Goal: Transaction & Acquisition: Purchase product/service

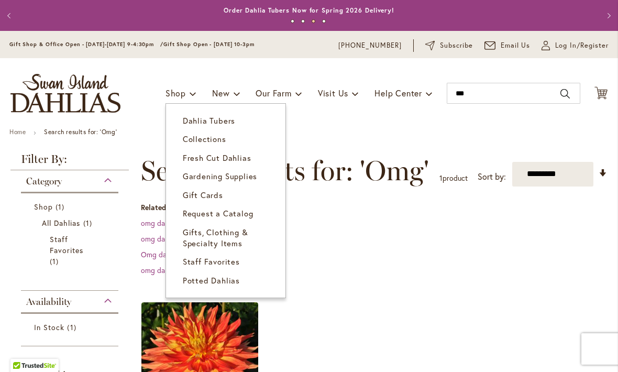
click at [227, 135] on link "Collections" at bounding box center [225, 139] width 119 height 18
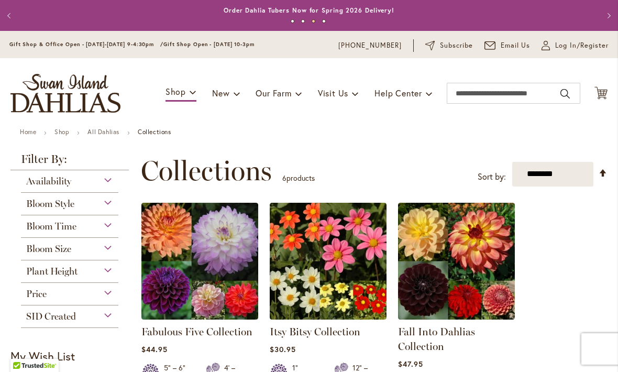
click at [115, 247] on div "Bloom Size" at bounding box center [69, 246] width 97 height 17
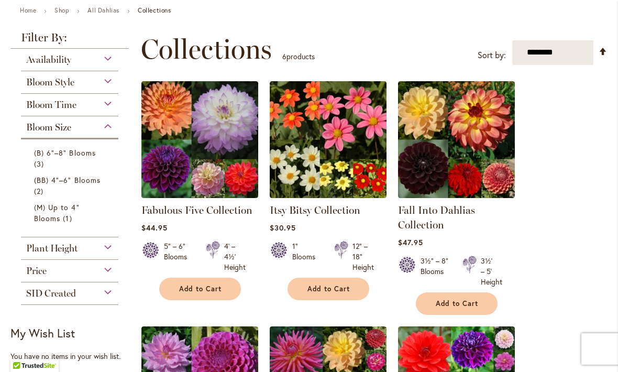
scroll to position [123, 0]
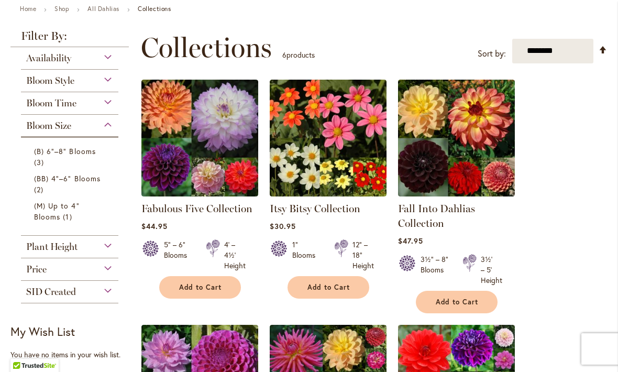
click at [94, 213] on link "(M) Up to 4" Blooms 1 item" at bounding box center [71, 211] width 74 height 22
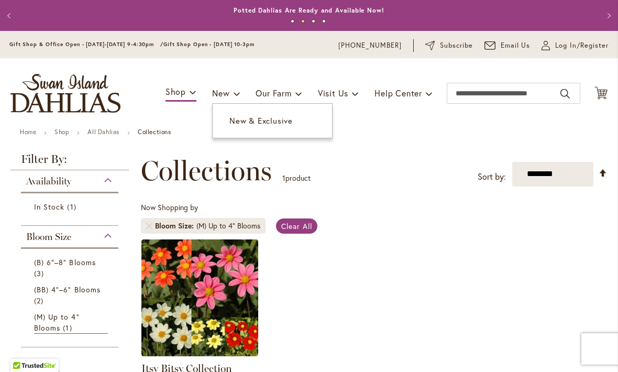
click at [298, 128] on link "New & Exclusive" at bounding box center [272, 121] width 119 height 18
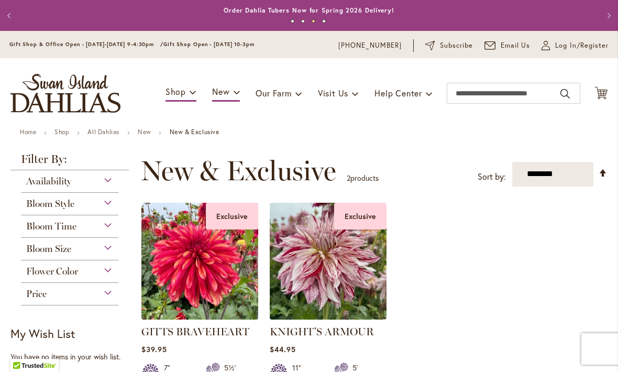
click at [116, 183] on div "Availability" at bounding box center [69, 178] width 97 height 17
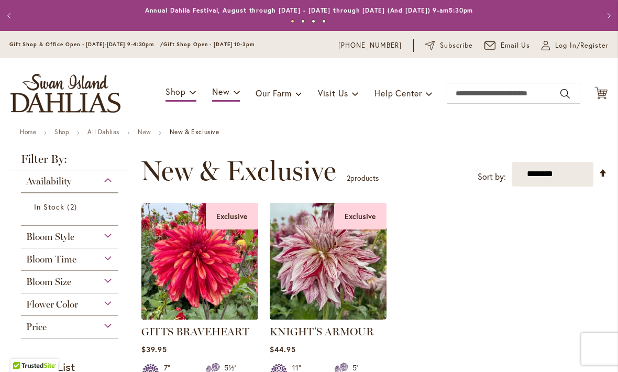
click at [106, 135] on link "All Dahlias" at bounding box center [103, 132] width 32 height 8
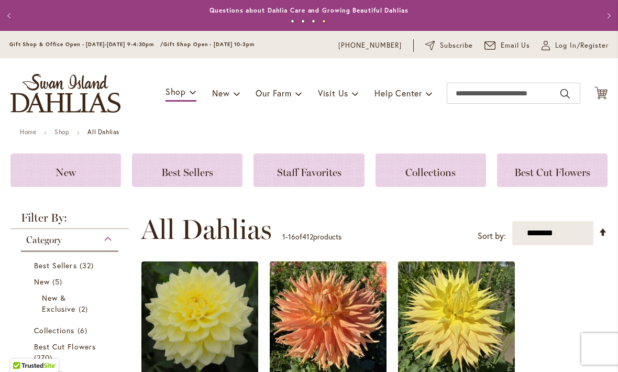
click at [576, 50] on span "Log In/Register" at bounding box center [581, 45] width 53 height 10
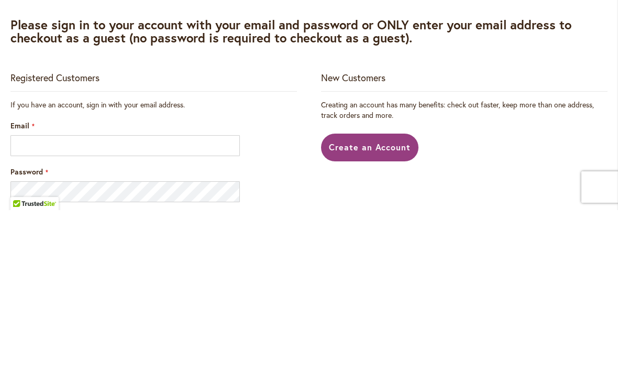
scroll to position [1, 0]
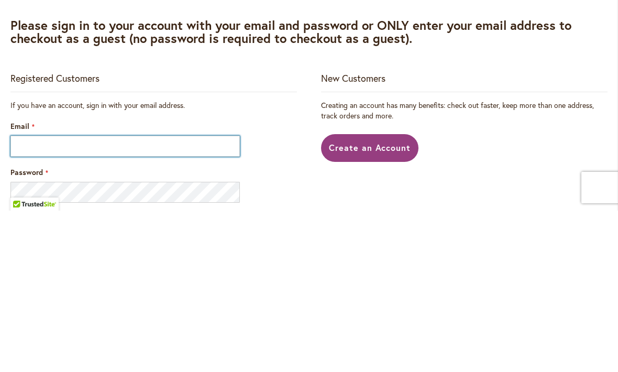
type input "**********"
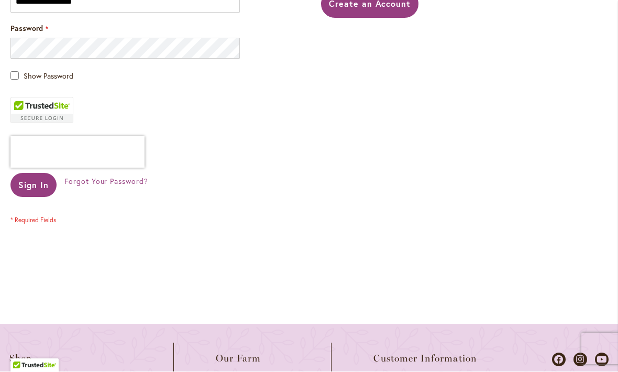
scroll to position [299, 0]
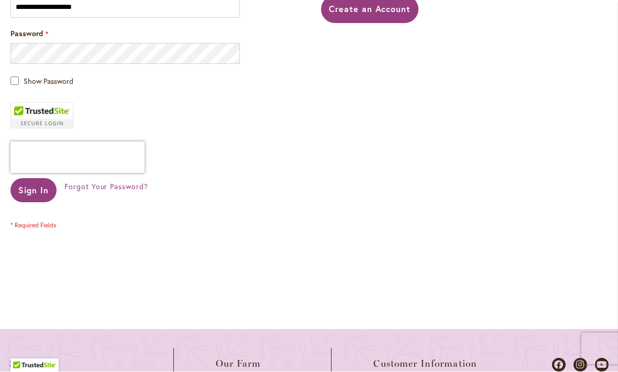
click at [30, 181] on button "Sign In" at bounding box center [33, 191] width 46 height 24
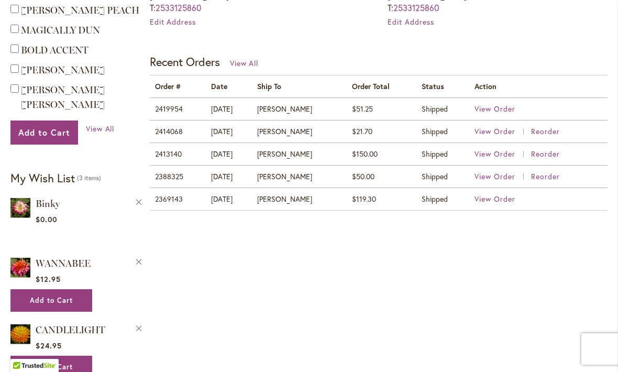
scroll to position [410, 0]
click at [500, 108] on span "View Order" at bounding box center [494, 108] width 41 height 10
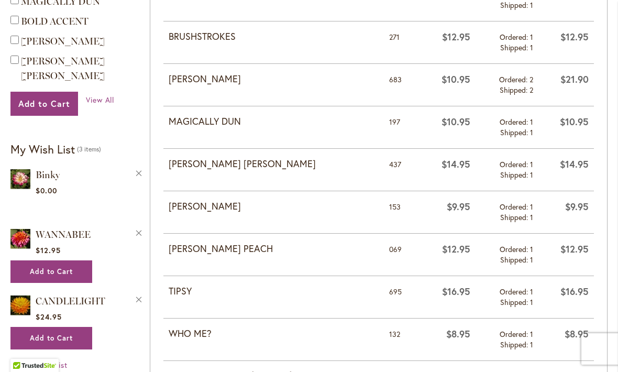
scroll to position [424, 0]
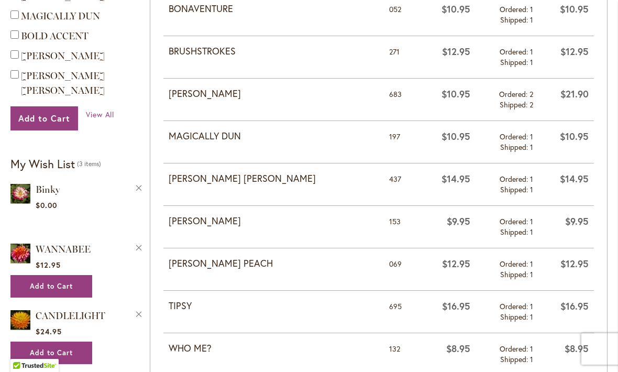
click at [360, 265] on strong "[PERSON_NAME] PEACH" at bounding box center [274, 264] width 210 height 14
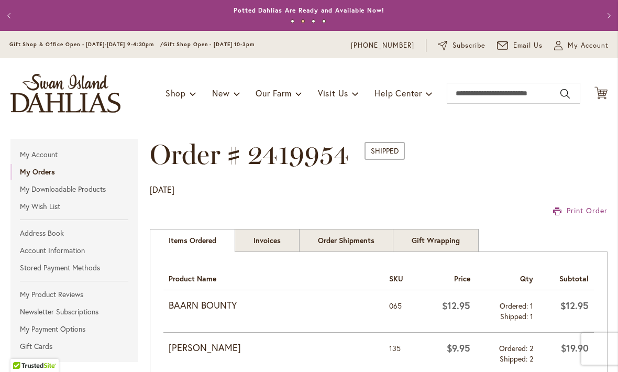
scroll to position [0, 0]
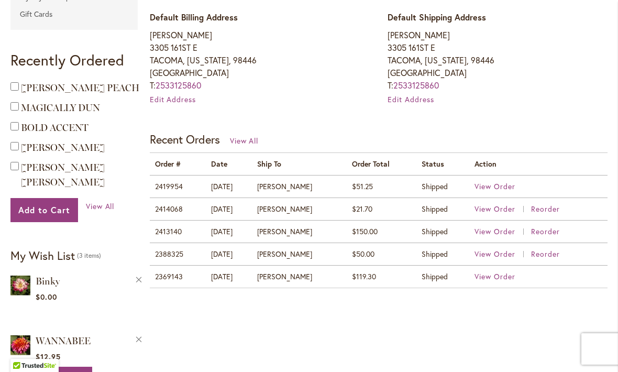
scroll to position [332, 0]
click at [500, 204] on span "View Order" at bounding box center [494, 209] width 41 height 10
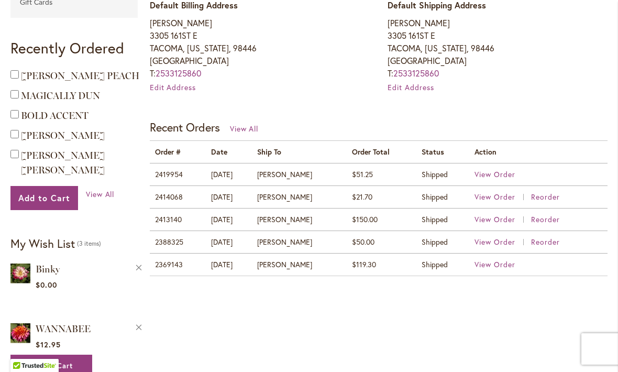
scroll to position [382, 0]
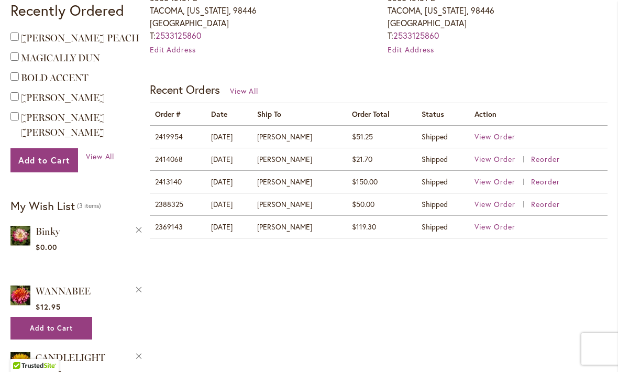
click at [454, 184] on td "Shipped" at bounding box center [442, 181] width 53 height 23
click at [445, 182] on td "Shipped" at bounding box center [442, 181] width 53 height 23
click at [503, 184] on span "View Order" at bounding box center [494, 181] width 41 height 10
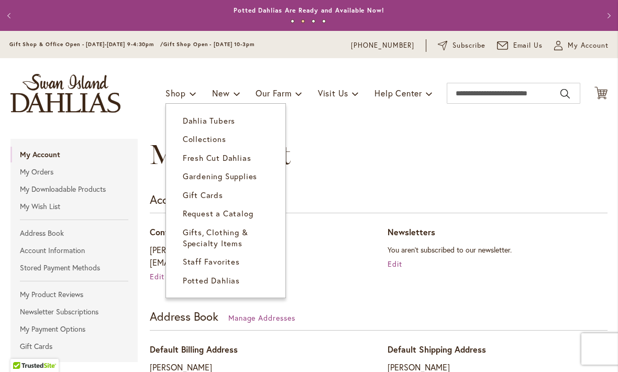
click at [228, 122] on span "Dahlia Tubers" at bounding box center [209, 120] width 52 height 10
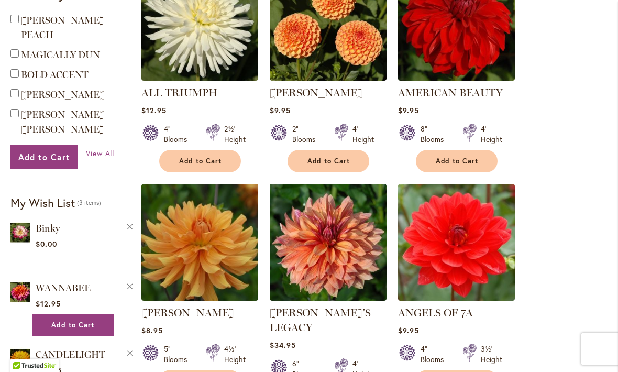
scroll to position [698, 0]
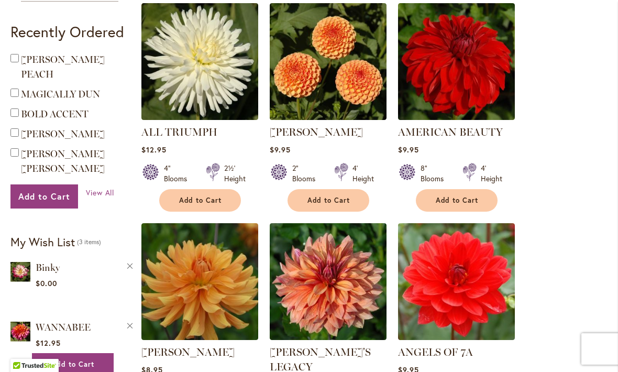
click at [343, 198] on span "Add to Cart" at bounding box center [328, 200] width 43 height 9
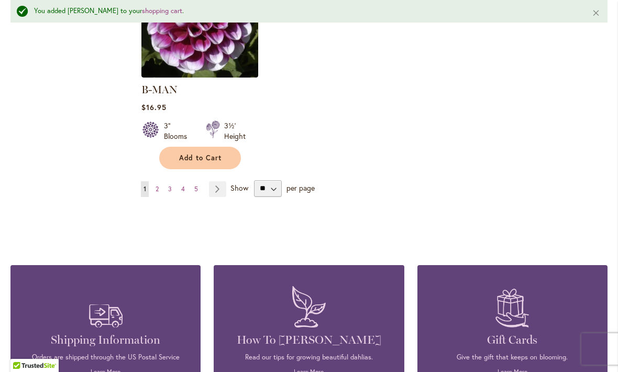
scroll to position [1441, 0]
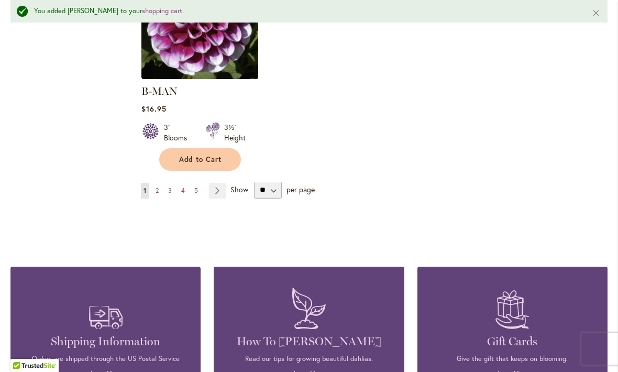
click at [216, 183] on link "Page Next" at bounding box center [217, 191] width 17 height 16
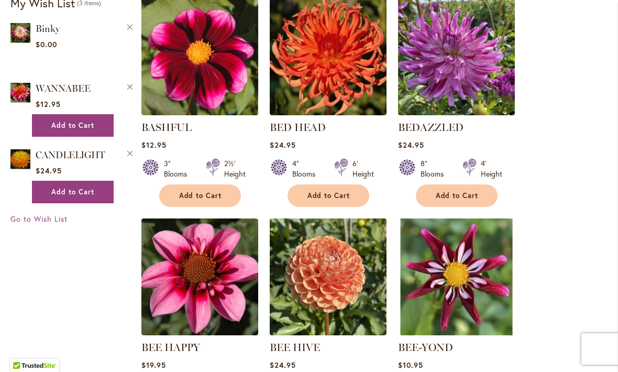
scroll to position [705, 0]
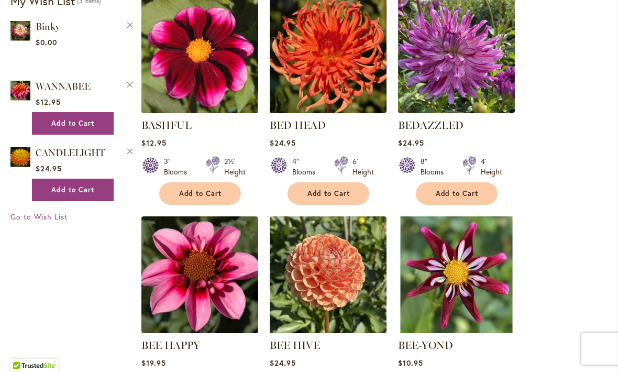
click at [347, 198] on button "Add to Cart" at bounding box center [328, 193] width 82 height 23
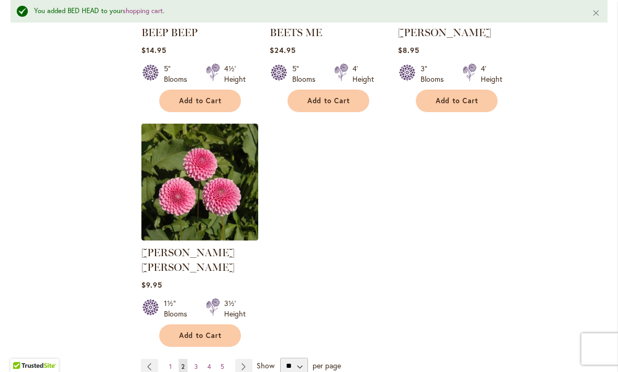
scroll to position [1265, 0]
click at [221, 330] on span "Add to Cart" at bounding box center [200, 334] width 43 height 9
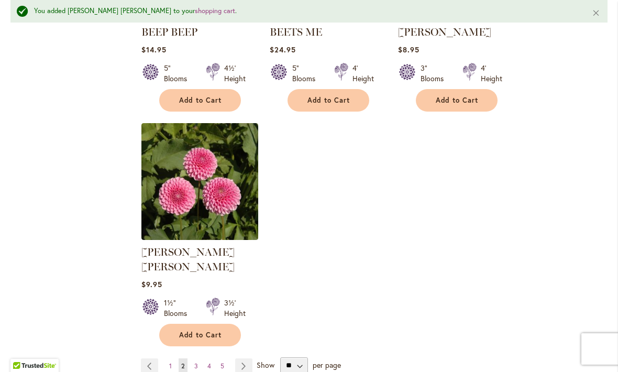
click at [245, 358] on link "Page Next" at bounding box center [243, 366] width 17 height 16
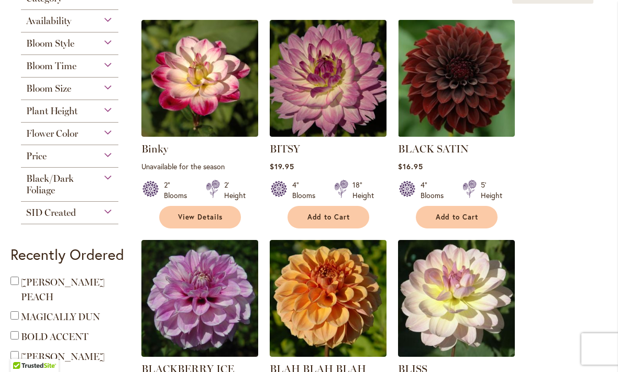
scroll to position [242, 0]
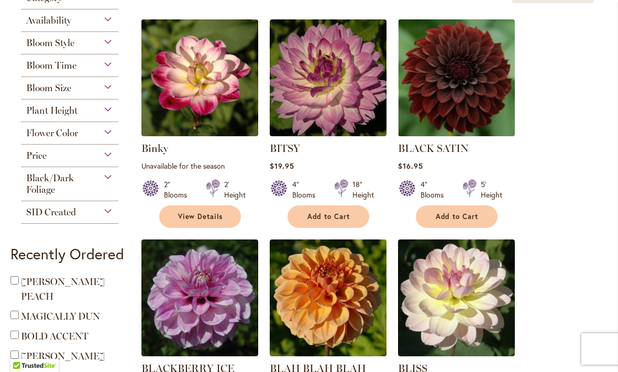
click at [216, 158] on div "Binky Rating: 53% 3 Reviews Unavailable for the season 2" Blooms 2' Height" at bounding box center [199, 182] width 117 height 82
click at [221, 105] on img at bounding box center [199, 77] width 117 height 117
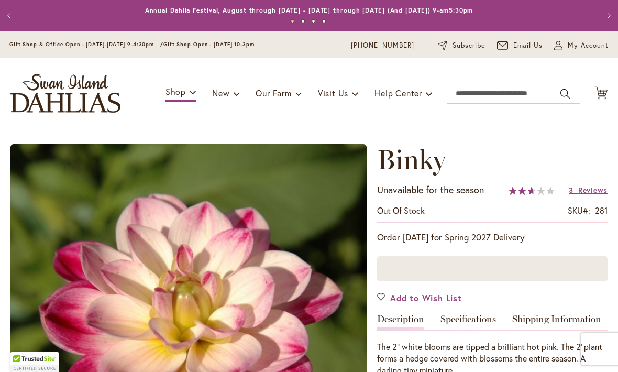
type input "*****"
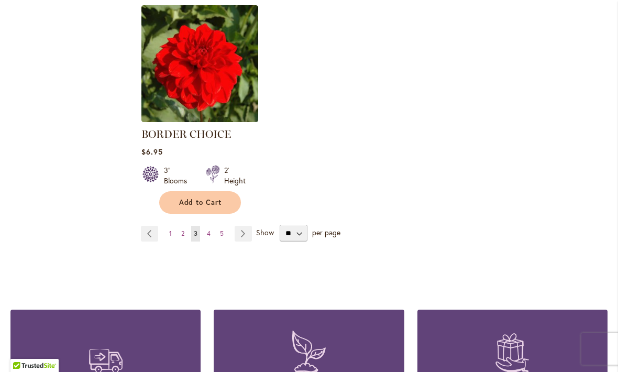
scroll to position [1363, 0]
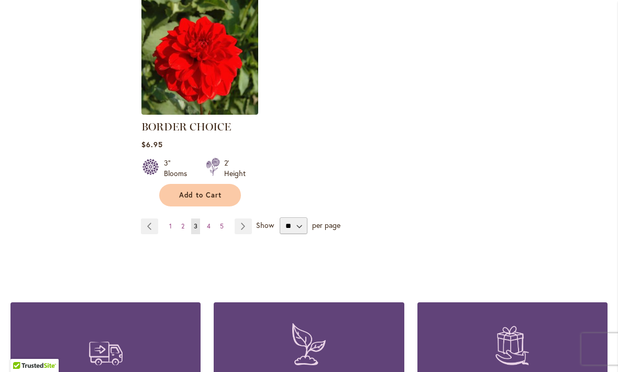
click at [212, 222] on link "Page 4" at bounding box center [208, 226] width 9 height 16
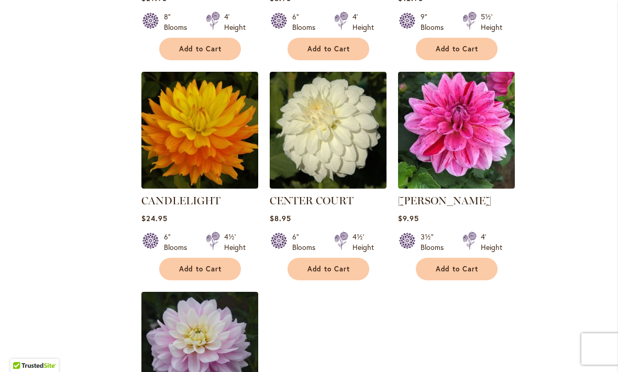
scroll to position [1084, 0]
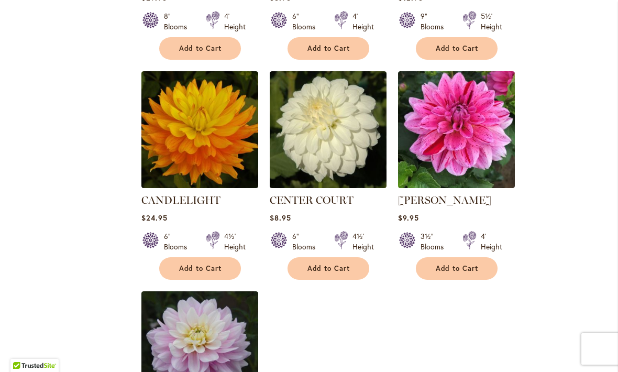
click at [212, 270] on span "Add to Cart" at bounding box center [200, 268] width 43 height 9
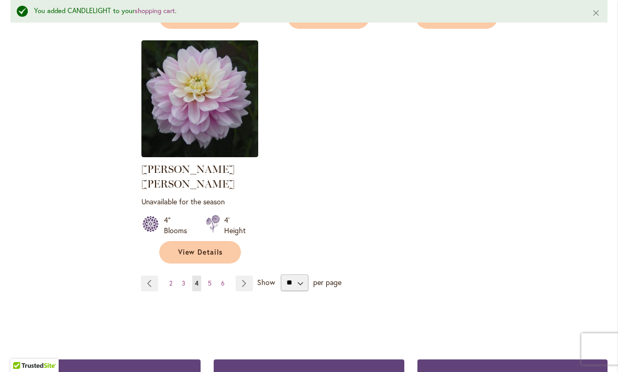
scroll to position [1363, 0]
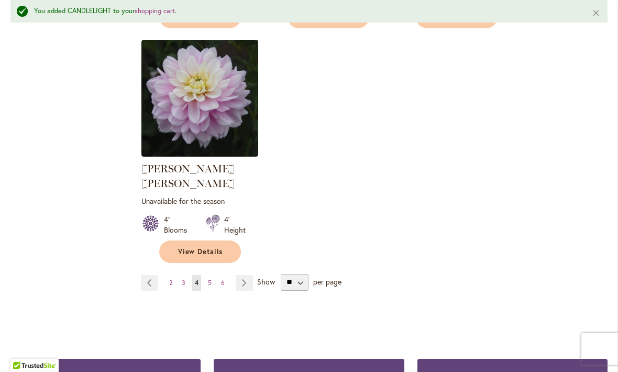
click at [212, 275] on link "Page 5" at bounding box center [209, 283] width 9 height 16
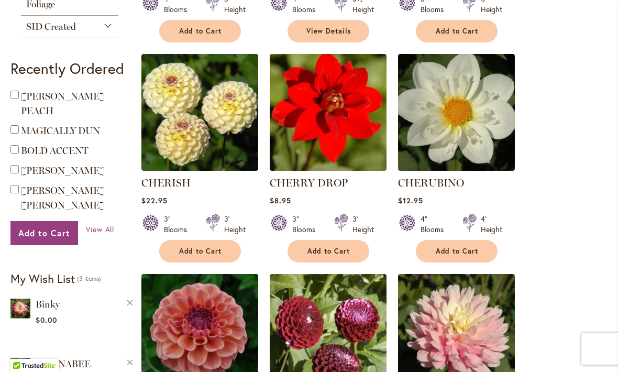
scroll to position [428, 0]
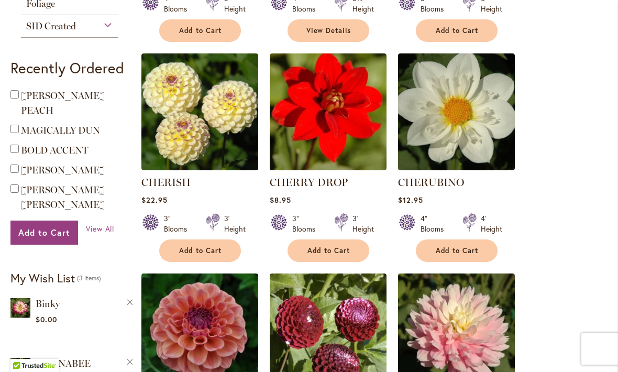
click at [220, 252] on span "Add to Cart" at bounding box center [200, 250] width 43 height 9
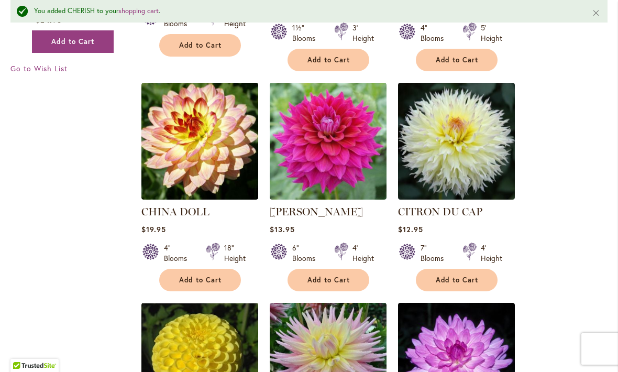
scroll to position [882, 0]
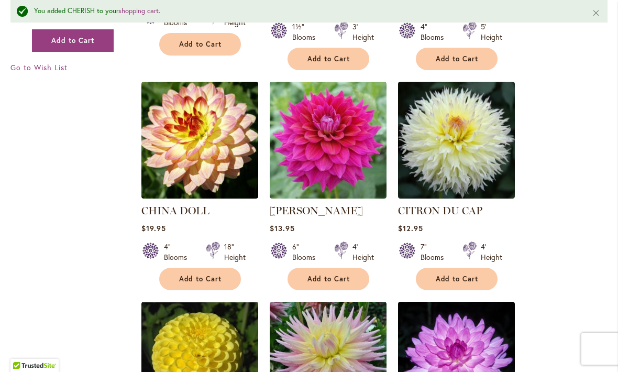
click at [345, 274] on span "Add to Cart" at bounding box center [328, 278] width 43 height 9
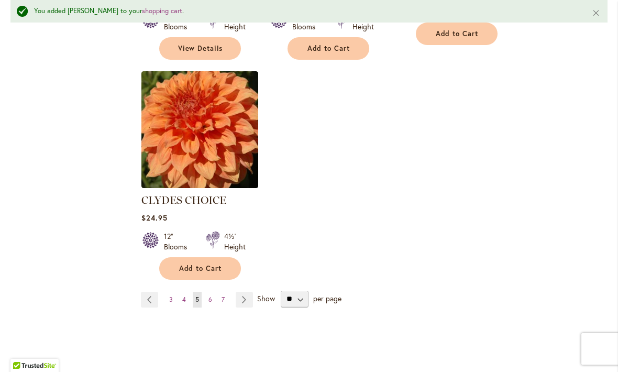
scroll to position [1348, 0]
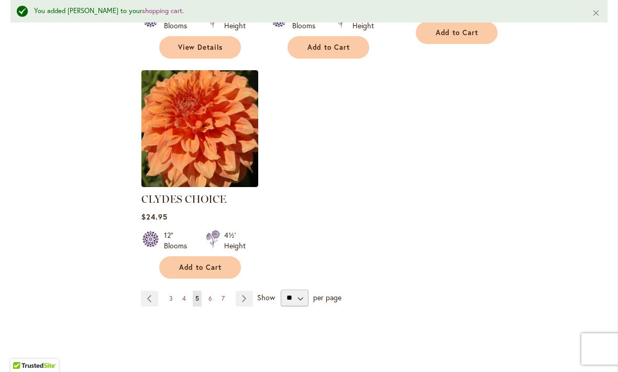
click at [247, 291] on link "Page Next" at bounding box center [244, 299] width 17 height 16
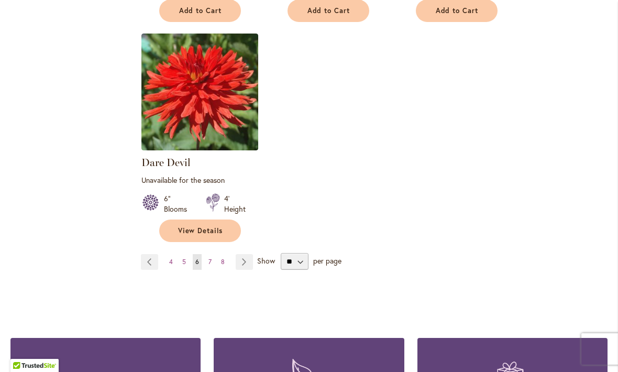
scroll to position [1367, 0]
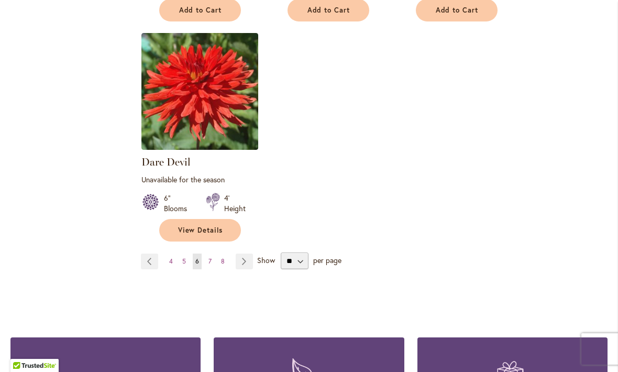
click at [213, 253] on link "Page 7" at bounding box center [210, 261] width 8 height 16
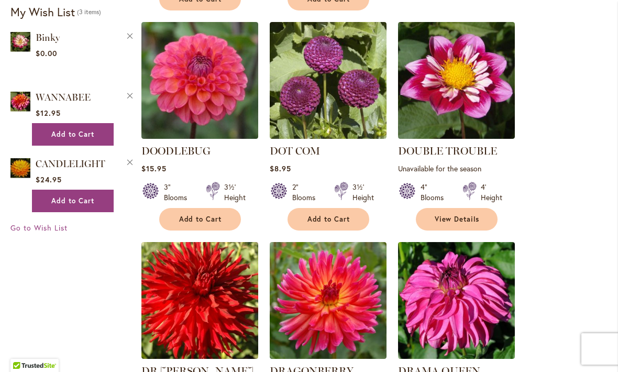
scroll to position [694, 0]
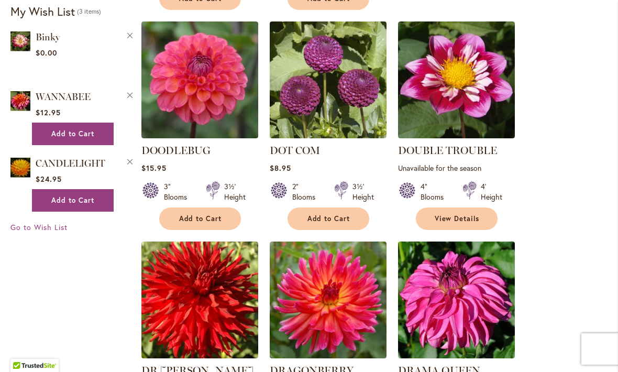
click at [346, 214] on span "Add to Cart" at bounding box center [328, 218] width 43 height 9
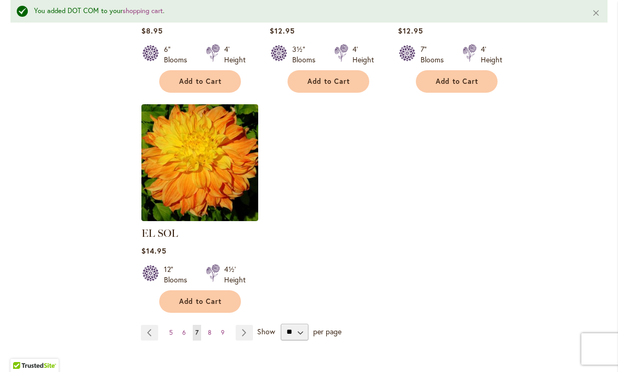
scroll to position [1299, 0]
click at [225, 290] on button "Add to Cart" at bounding box center [200, 301] width 82 height 23
click at [218, 324] on link "Page 9" at bounding box center [222, 332] width 9 height 16
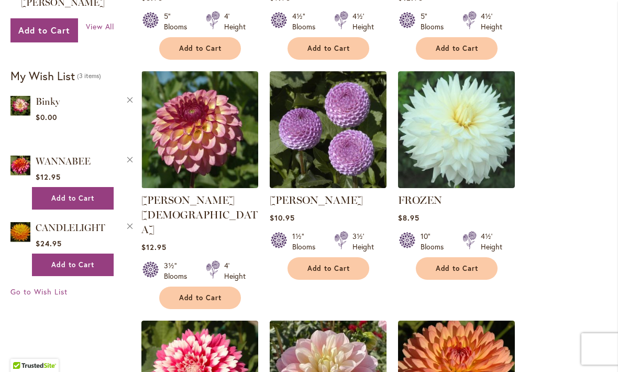
scroll to position [630, 0]
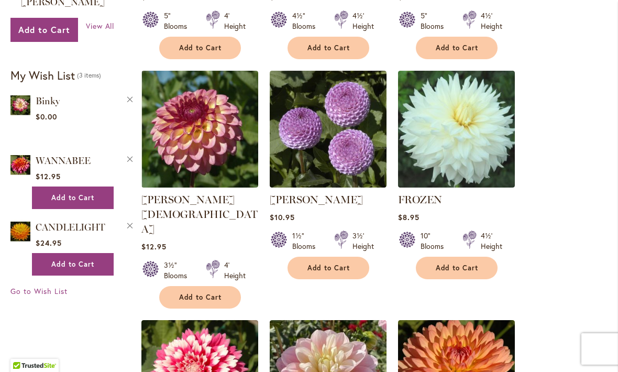
click at [349, 276] on button "Add to Cart" at bounding box center [328, 268] width 82 height 23
click at [346, 265] on form "Adding..." at bounding box center [328, 268] width 82 height 23
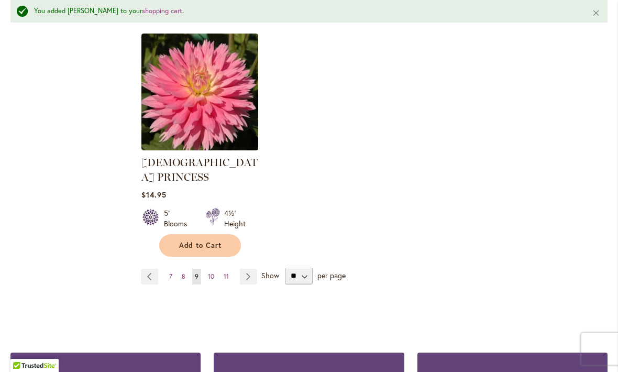
scroll to position [1414, 0]
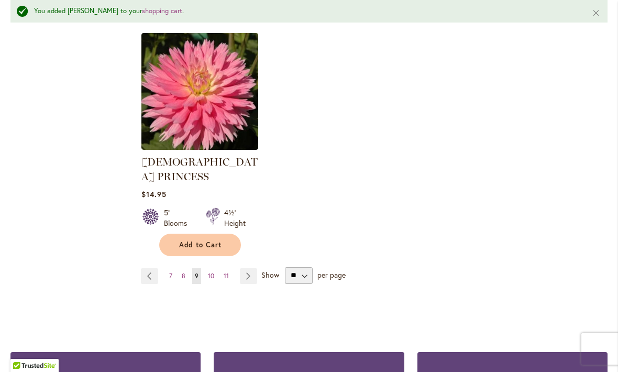
click at [214, 272] on span "10" at bounding box center [211, 276] width 6 height 8
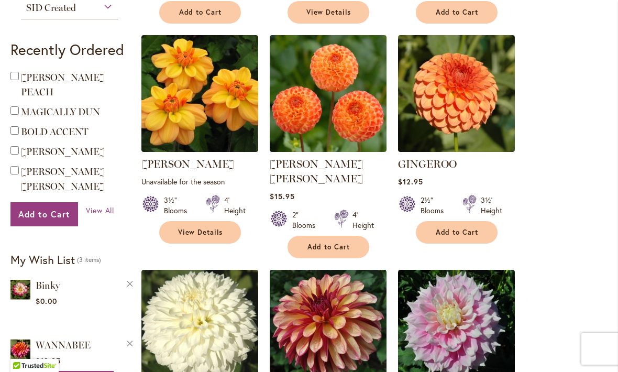
scroll to position [447, 0]
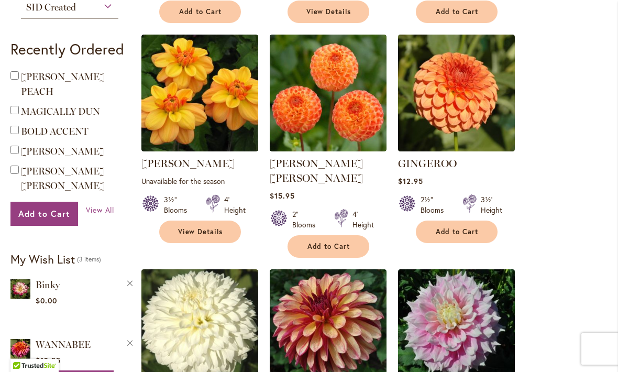
click at [342, 242] on span "Add to Cart" at bounding box center [328, 246] width 43 height 9
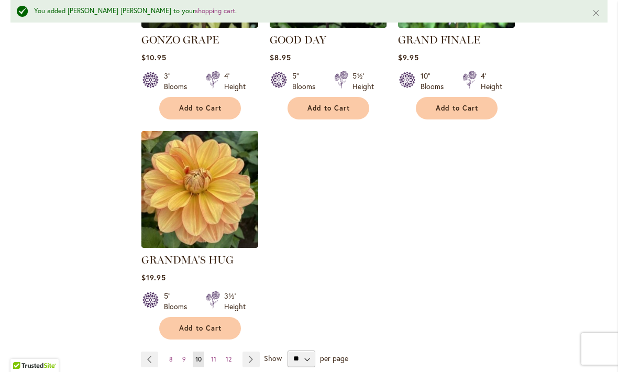
scroll to position [1290, 0]
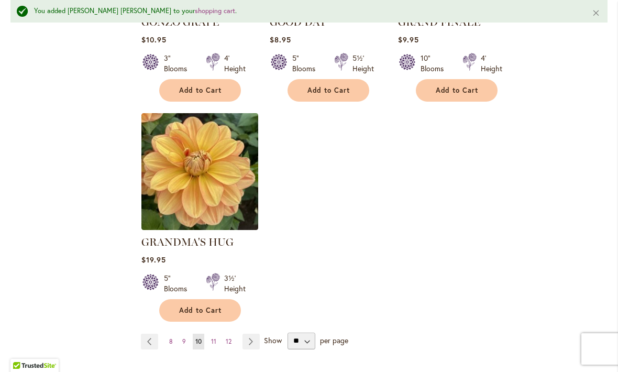
click at [217, 333] on link "Page 11" at bounding box center [213, 341] width 10 height 16
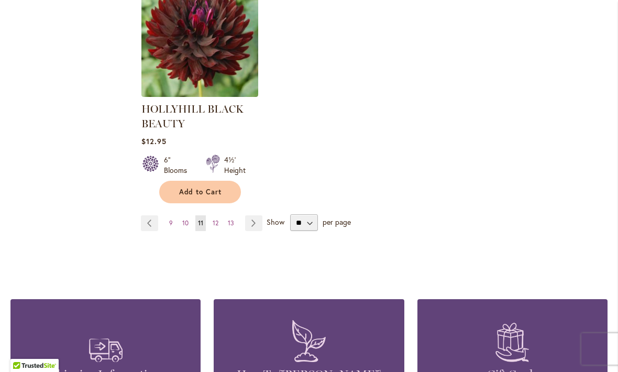
scroll to position [1421, 0]
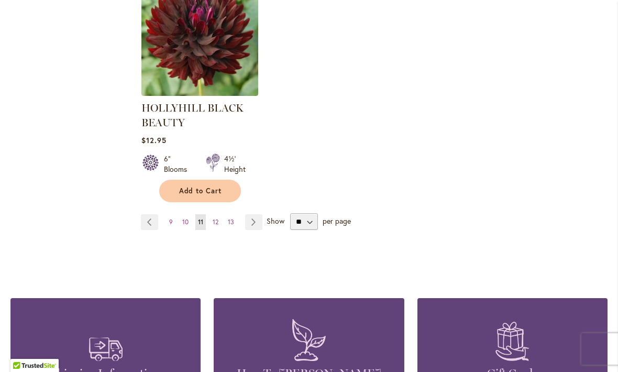
click at [220, 223] on link "Page 12" at bounding box center [215, 222] width 11 height 16
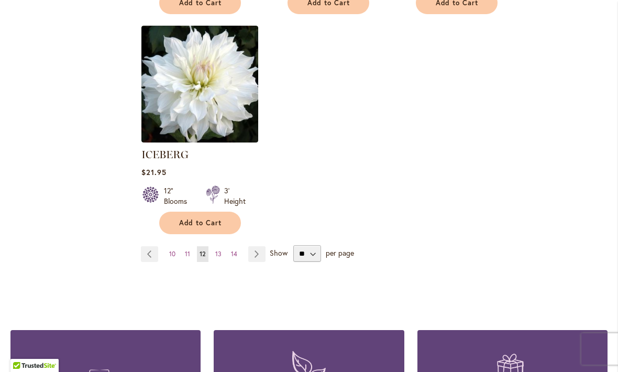
scroll to position [1351, 0]
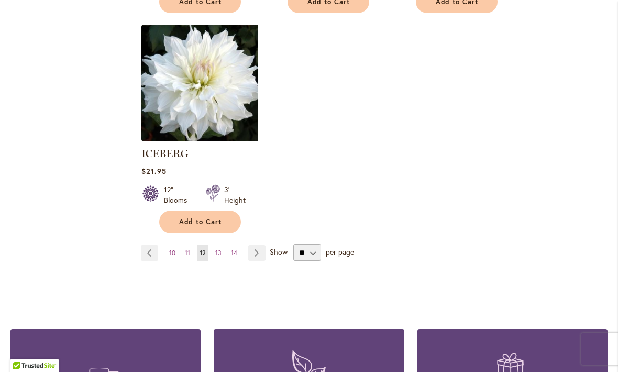
click at [221, 245] on link "Page 13" at bounding box center [219, 253] width 12 height 16
click at [222, 245] on link "Page 13" at bounding box center [219, 253] width 12 height 16
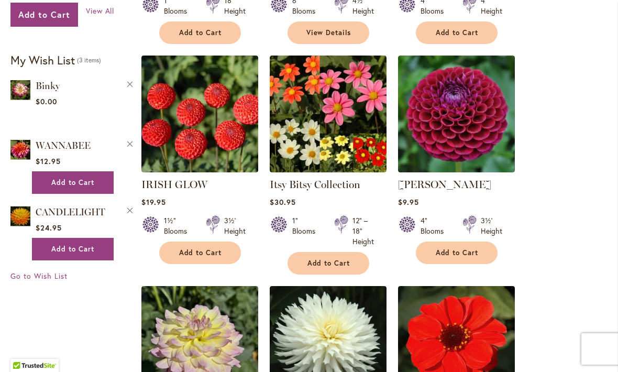
scroll to position [646, 0]
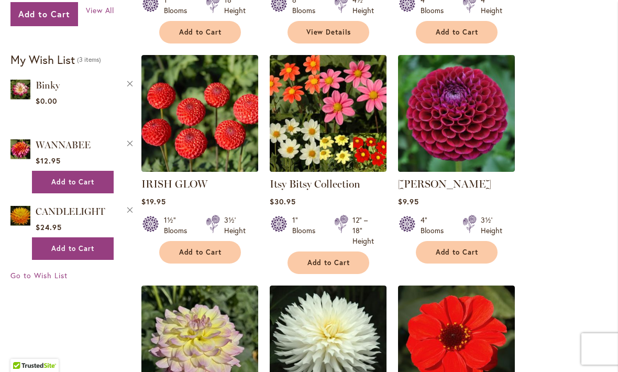
click at [222, 254] on button "Add to Cart" at bounding box center [200, 252] width 82 height 23
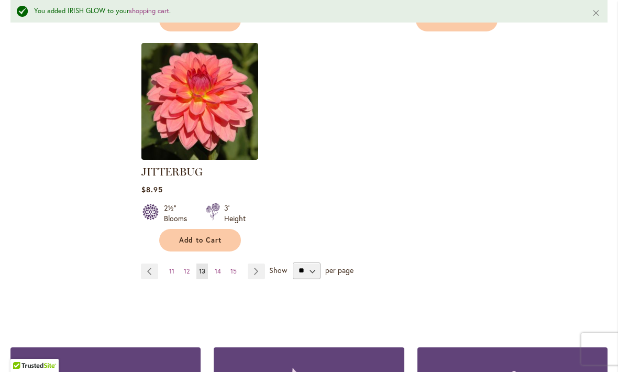
scroll to position [1387, 0]
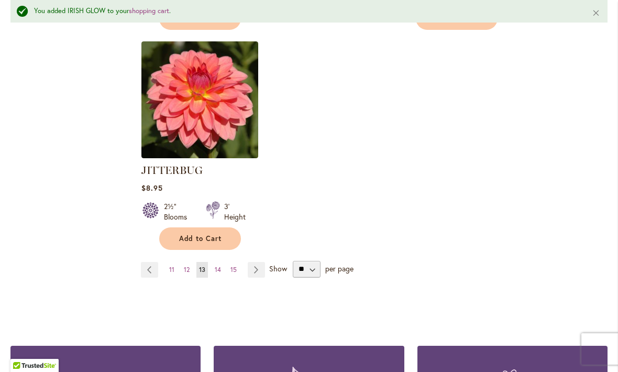
click at [222, 262] on link "Page 14" at bounding box center [218, 270] width 12 height 16
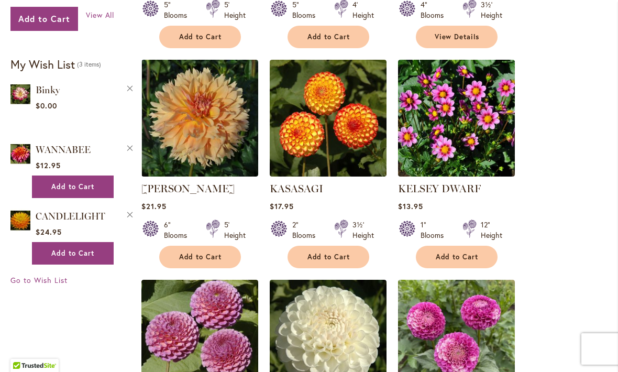
scroll to position [642, 0]
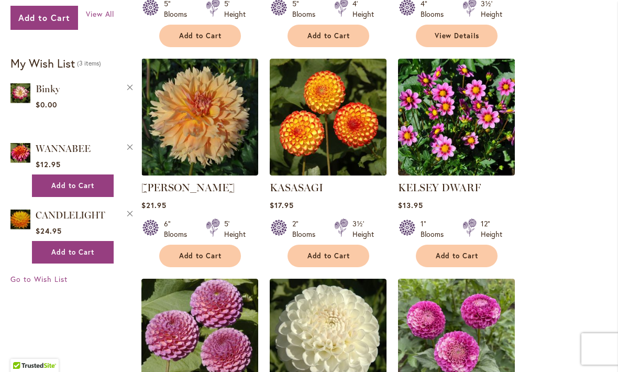
click at [342, 255] on span "Add to Cart" at bounding box center [328, 255] width 43 height 9
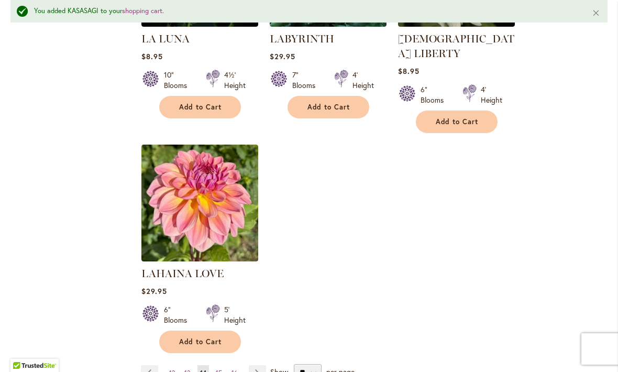
scroll to position [1268, 0]
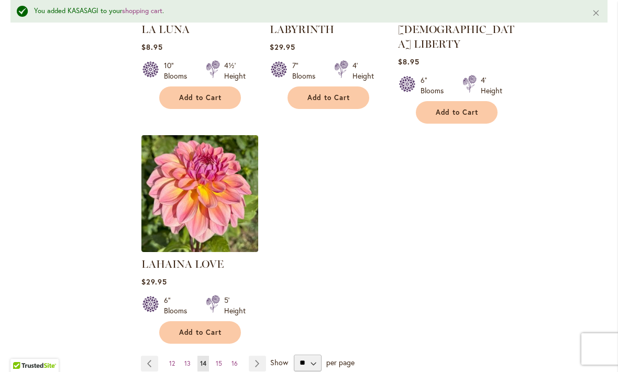
click at [231, 359] on span "16" at bounding box center [234, 363] width 6 height 8
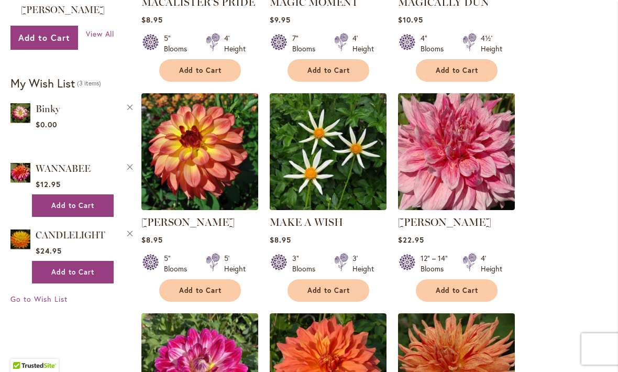
scroll to position [624, 0]
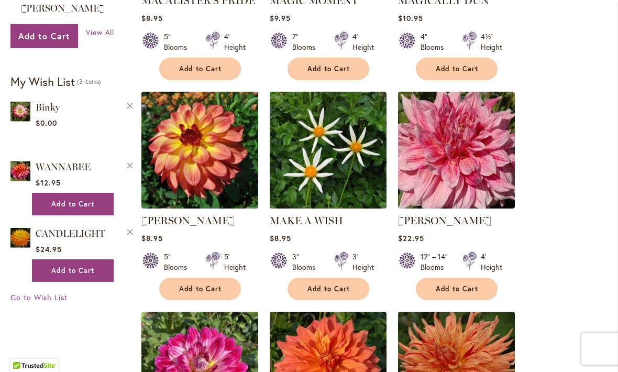
click at [218, 284] on span "Add to Cart" at bounding box center [200, 288] width 43 height 9
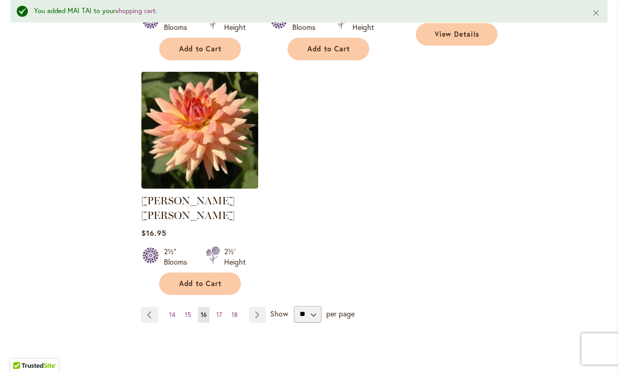
scroll to position [1347, 0]
click at [220, 310] on span "17" at bounding box center [219, 314] width 6 height 8
click at [222, 306] on link "Page 17" at bounding box center [219, 314] width 11 height 16
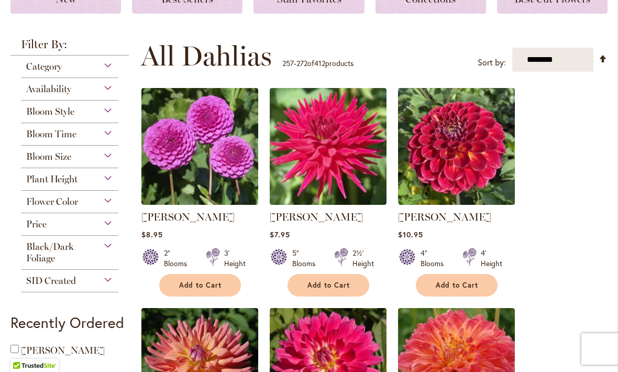
scroll to position [174, 0]
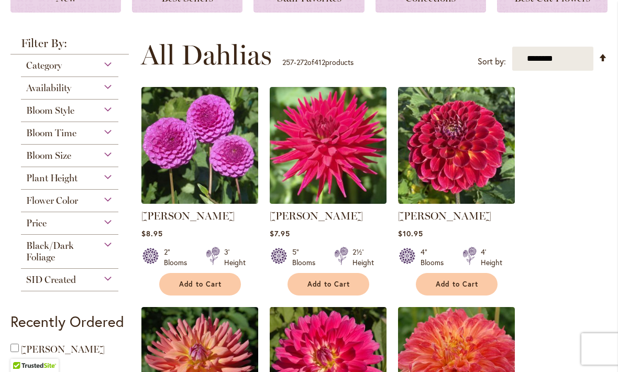
click at [215, 285] on span "Add to Cart" at bounding box center [200, 284] width 43 height 9
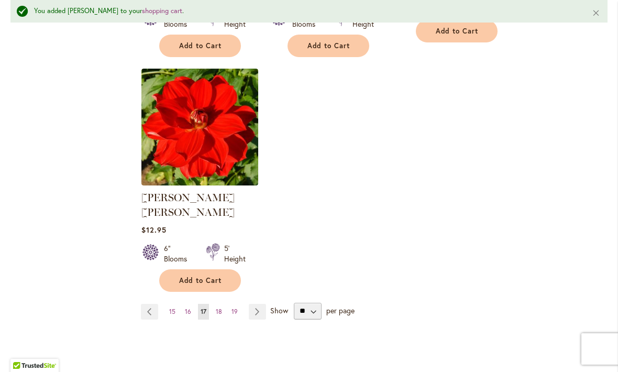
scroll to position [1343, 0]
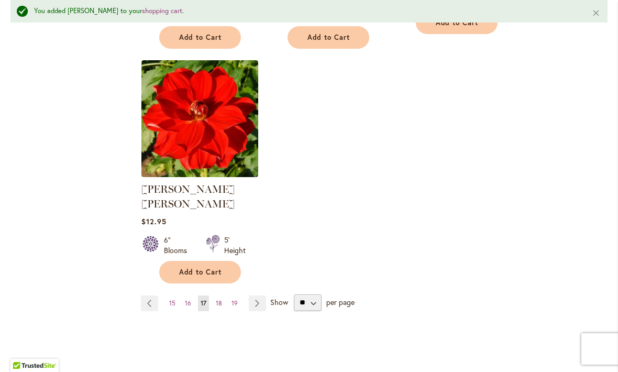
click at [224, 295] on link "Page 18" at bounding box center [219, 303] width 12 height 16
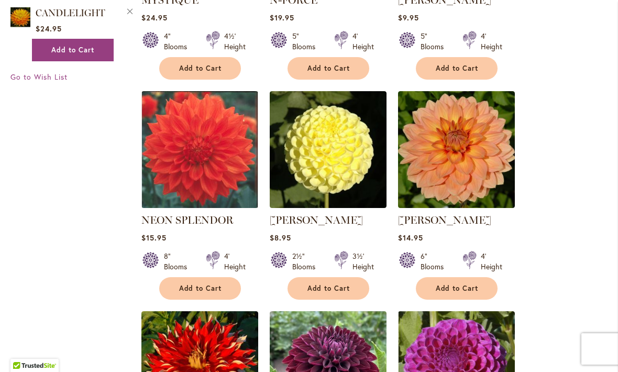
scroll to position [845, 0]
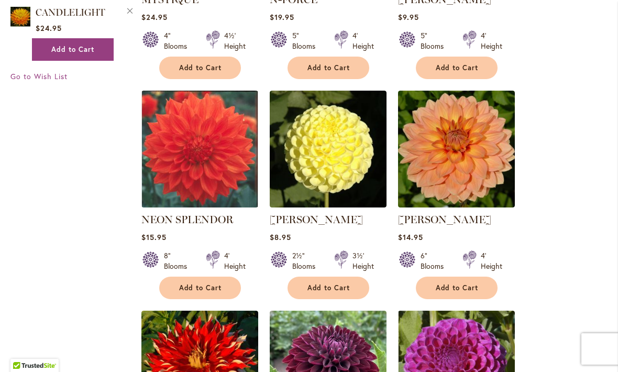
click at [344, 283] on span "Add to Cart" at bounding box center [328, 287] width 43 height 9
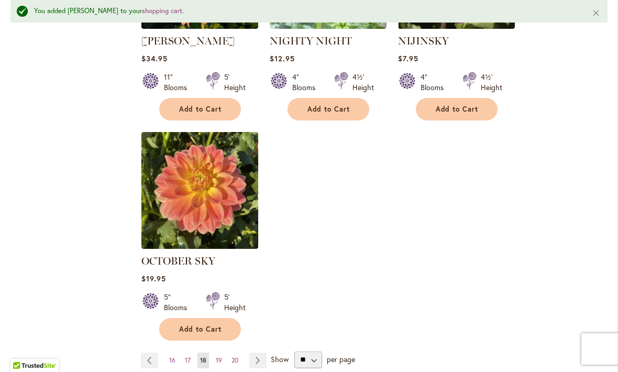
scroll to position [1288, 0]
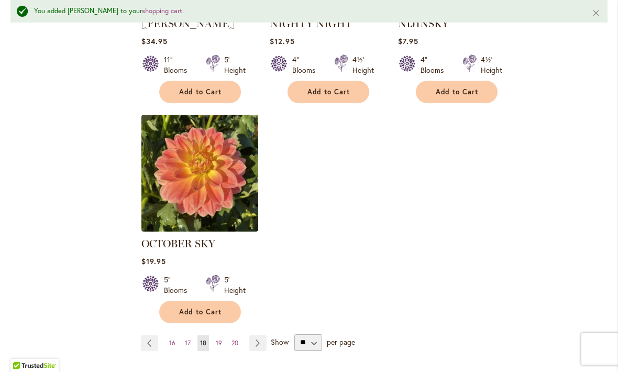
click at [223, 335] on link "Page 19" at bounding box center [219, 343] width 12 height 16
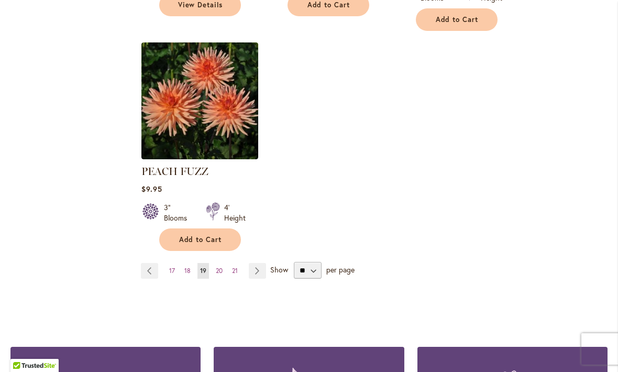
scroll to position [1348, 0]
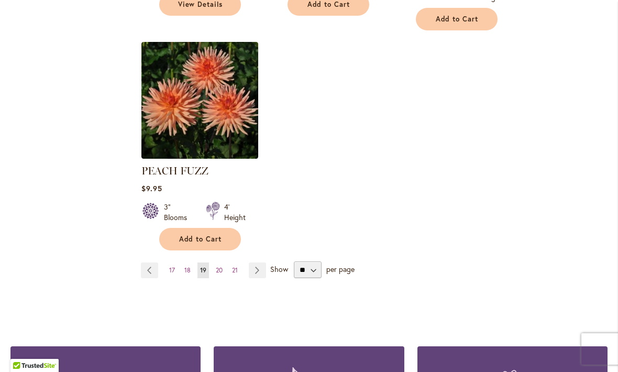
click at [222, 262] on link "Page 20" at bounding box center [219, 270] width 12 height 16
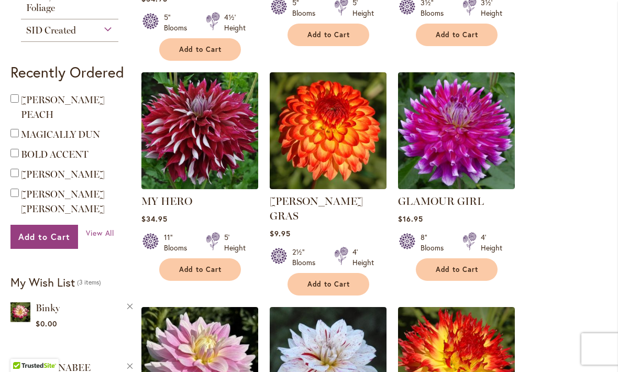
scroll to position [425, 0]
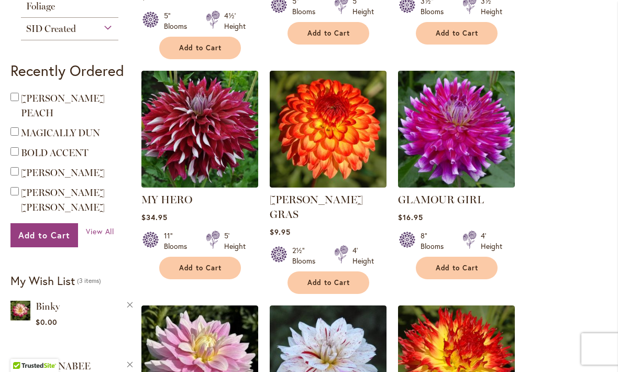
click at [349, 278] on span "Add to Cart" at bounding box center [328, 282] width 43 height 9
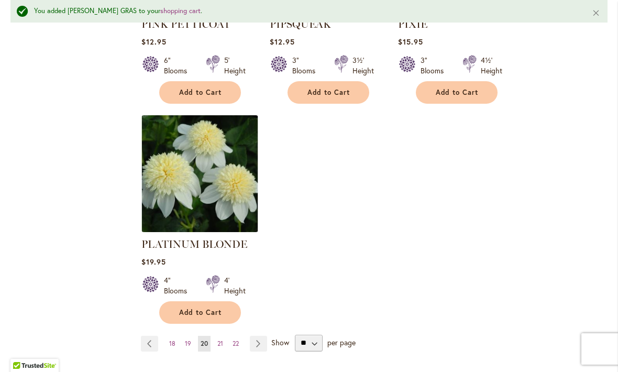
scroll to position [1332, 0]
click at [224, 335] on link "Page 21" at bounding box center [220, 343] width 11 height 16
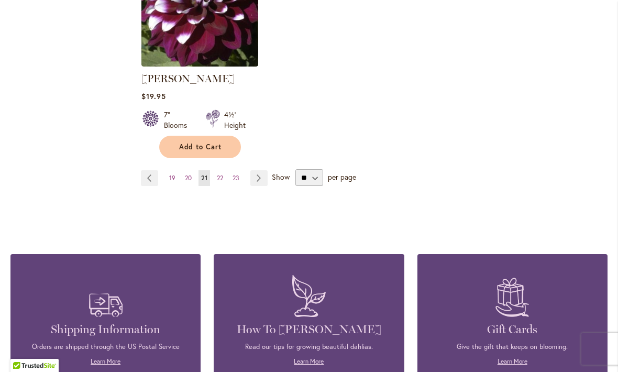
scroll to position [1426, 0]
click at [218, 181] on span "22" at bounding box center [220, 178] width 6 height 8
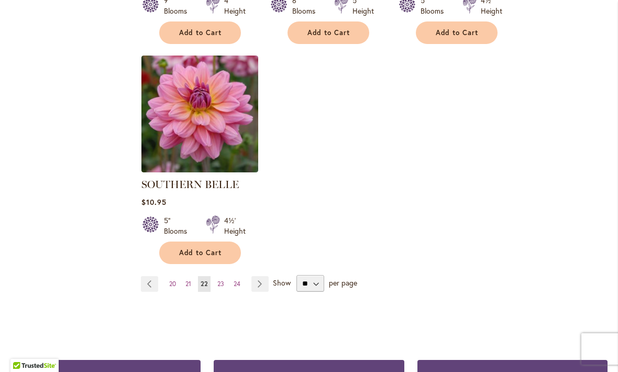
scroll to position [1321, 0]
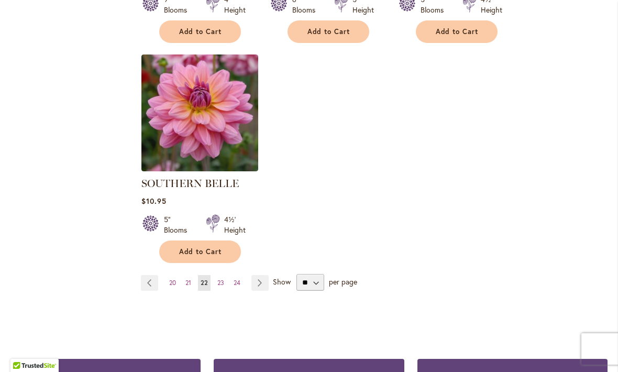
click at [225, 275] on link "Page 23" at bounding box center [221, 283] width 12 height 16
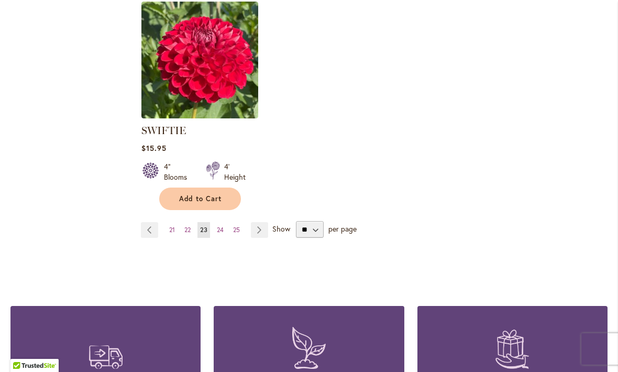
scroll to position [1375, 0]
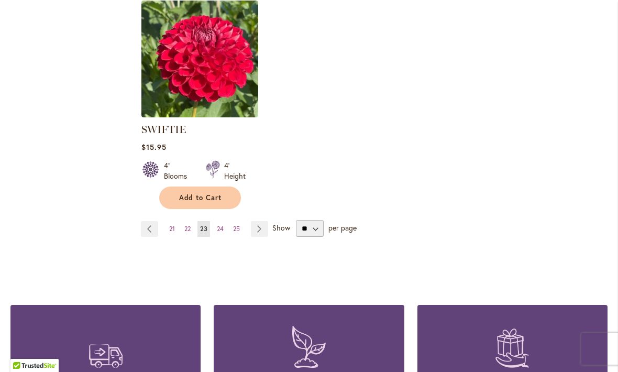
click at [224, 228] on span "24" at bounding box center [220, 229] width 7 height 8
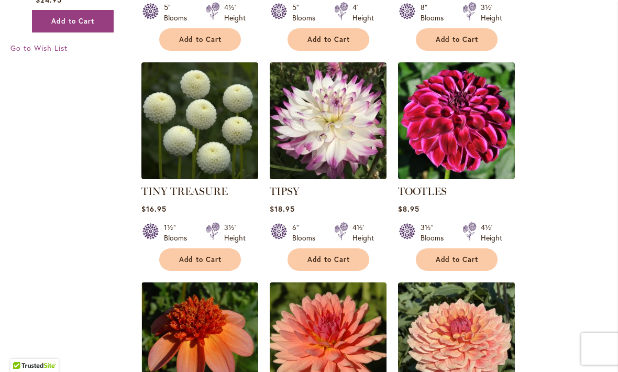
scroll to position [874, 0]
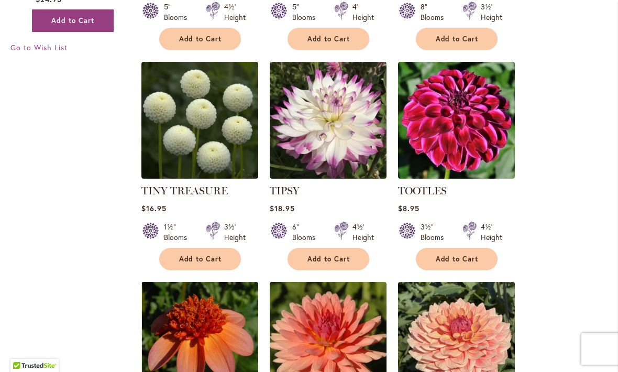
click at [214, 254] on span "Add to Cart" at bounding box center [200, 258] width 43 height 9
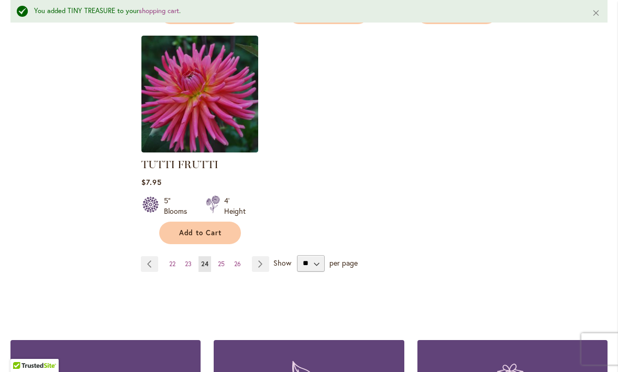
scroll to position [1368, 0]
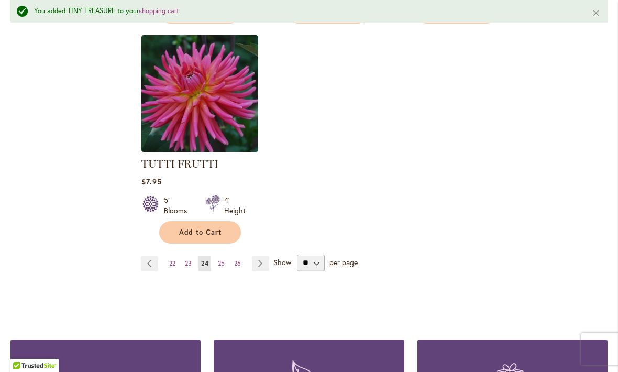
click at [226, 255] on link "Page 25" at bounding box center [221, 263] width 12 height 16
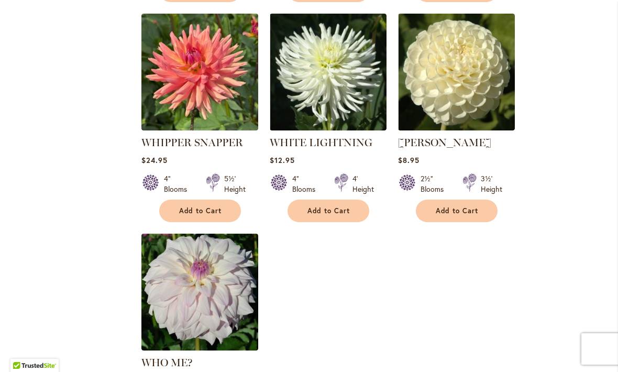
scroll to position [1121, 0]
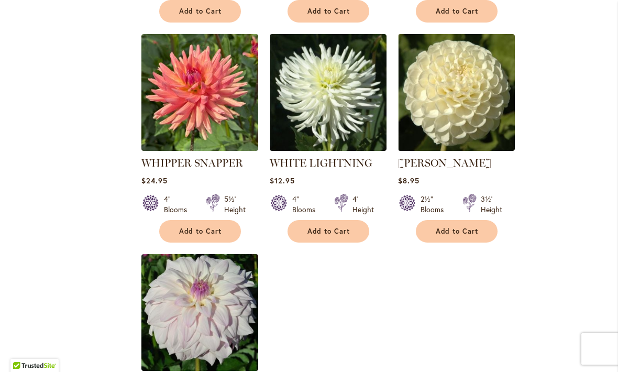
click at [476, 227] on span "Add to Cart" at bounding box center [457, 231] width 43 height 9
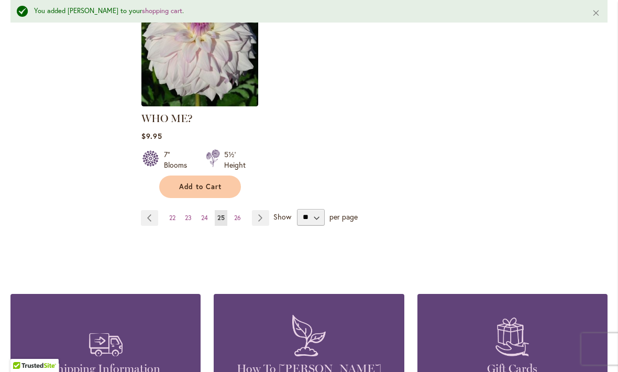
scroll to position [1414, 0]
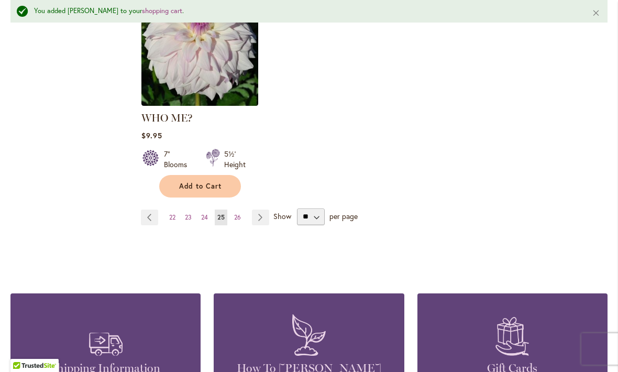
click at [238, 213] on span "26" at bounding box center [237, 217] width 7 height 8
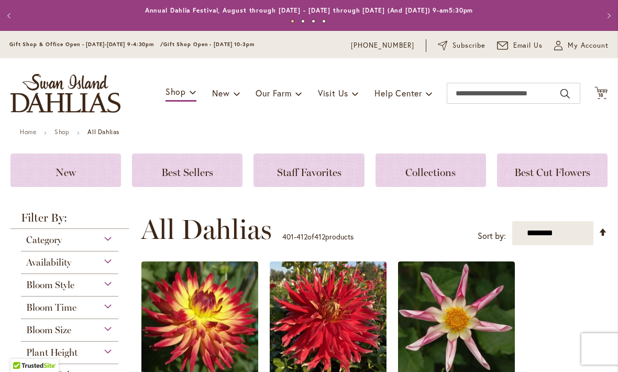
click at [542, 80] on div "Toggle Nav Shop Dahlia Tubers Collections Fresh Cut Dahlias Gardening Supplies …" at bounding box center [309, 93] width 618 height 70
click at [604, 93] on span "18 18 items" at bounding box center [601, 95] width 10 height 5
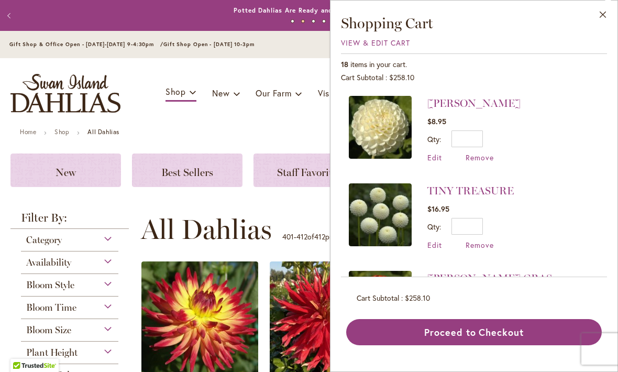
click at [562, 173] on li "TINY TREASURE $16.95 Qty * Update Edit Remove" at bounding box center [474, 216] width 250 height 87
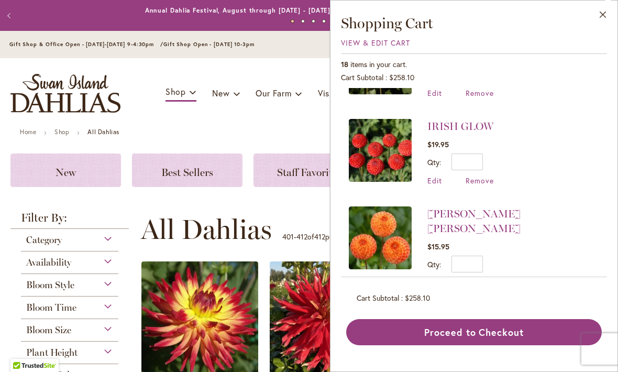
scroll to position [586, 0]
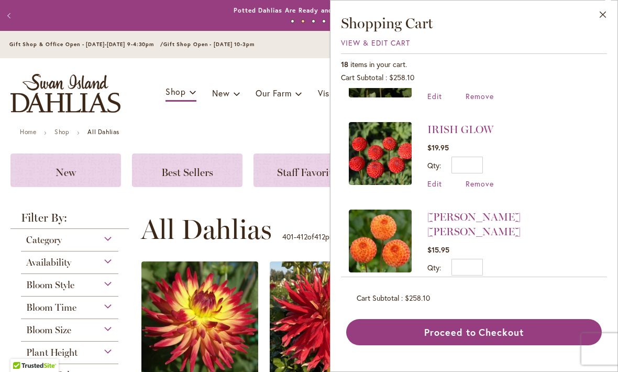
click at [485, 281] on span "Remove" at bounding box center [479, 286] width 28 height 10
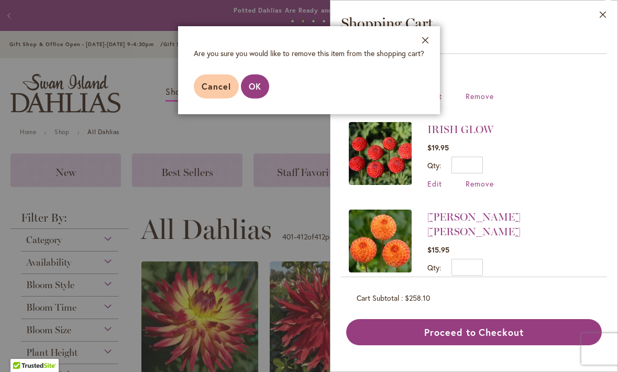
click at [257, 86] on span "OK" at bounding box center [255, 86] width 13 height 11
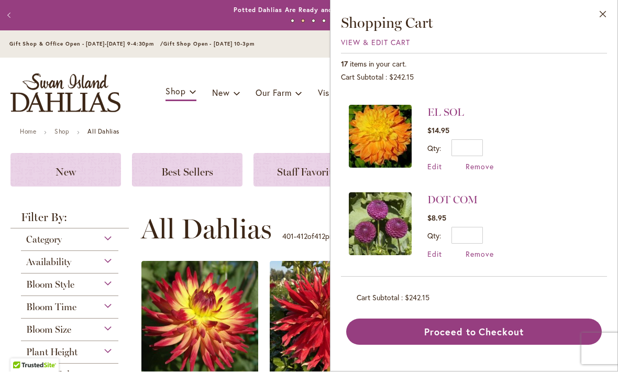
scroll to position [780, 0]
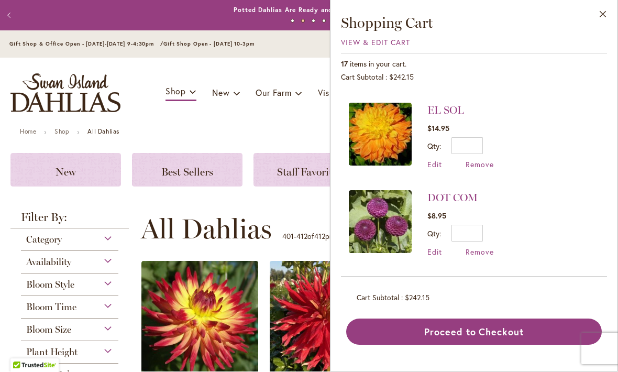
click at [486, 248] on span "Remove" at bounding box center [479, 252] width 28 height 10
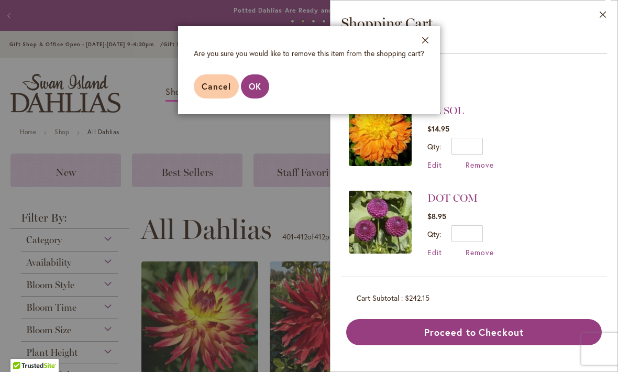
click at [253, 86] on span "OK" at bounding box center [255, 86] width 13 height 11
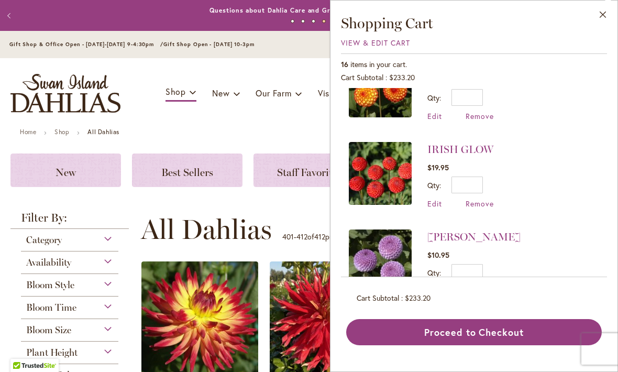
scroll to position [566, 0]
click at [481, 202] on span "Remove" at bounding box center [479, 203] width 28 height 10
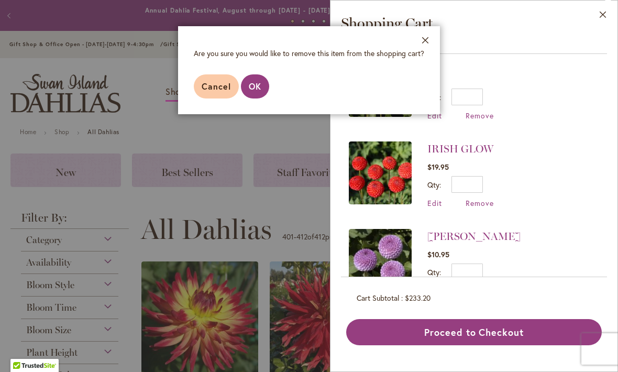
click at [249, 85] on span "OK" at bounding box center [255, 86] width 13 height 11
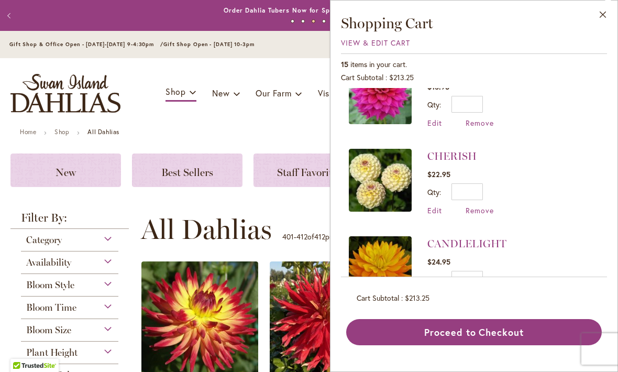
scroll to position [822, 0]
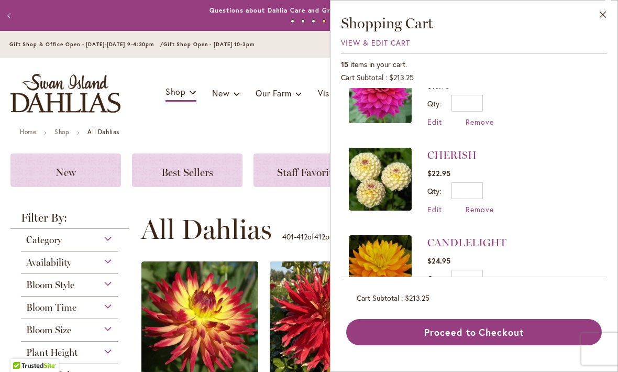
click at [485, 206] on span "Remove" at bounding box center [479, 209] width 28 height 10
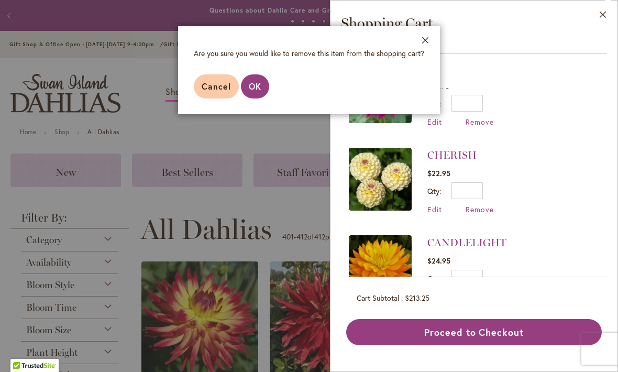
click at [257, 90] on span "OK" at bounding box center [255, 86] width 13 height 11
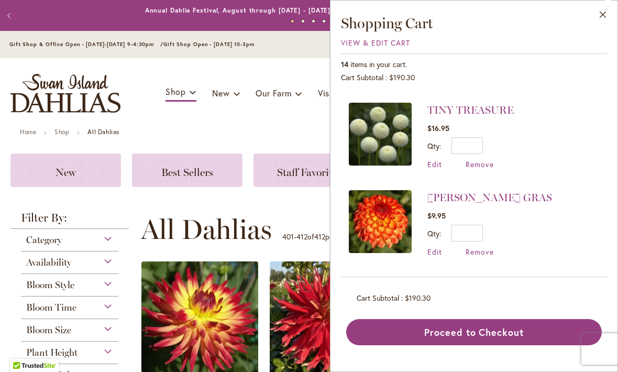
scroll to position [95, 0]
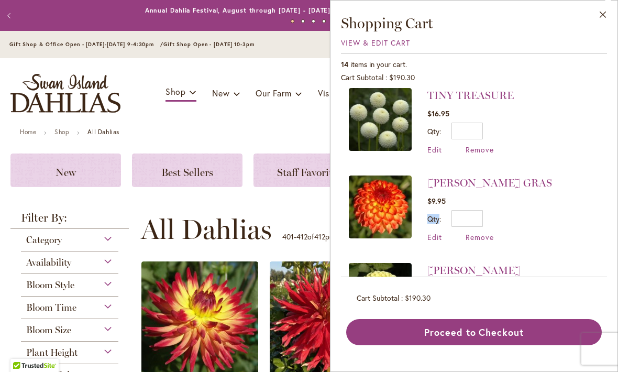
click at [531, 242] on li "MARDY GRAS $9.95 Qty * Update Edit Remove" at bounding box center [474, 208] width 250 height 87
click at [487, 240] on span "Remove" at bounding box center [479, 237] width 28 height 10
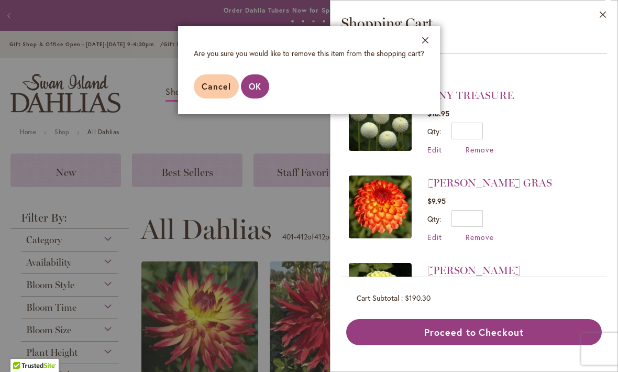
click at [257, 86] on span "OK" at bounding box center [255, 86] width 13 height 11
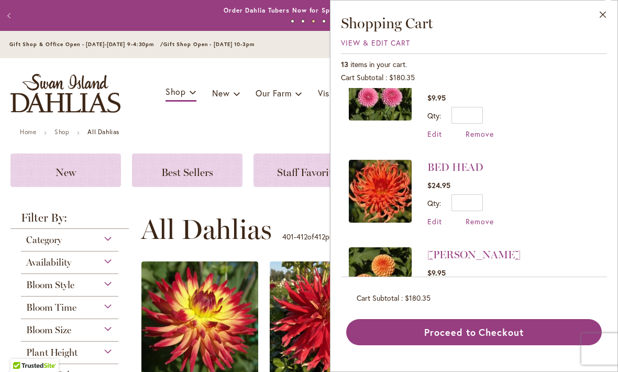
scroll to position [912, 0]
click at [482, 217] on span "Remove" at bounding box center [479, 222] width 28 height 10
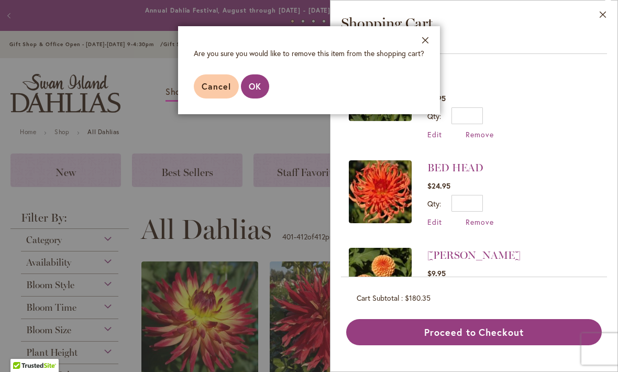
click at [255, 92] on span "OK" at bounding box center [255, 86] width 13 height 11
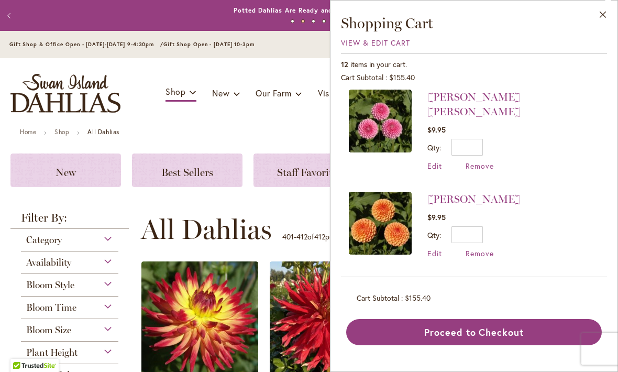
scroll to position [0, 0]
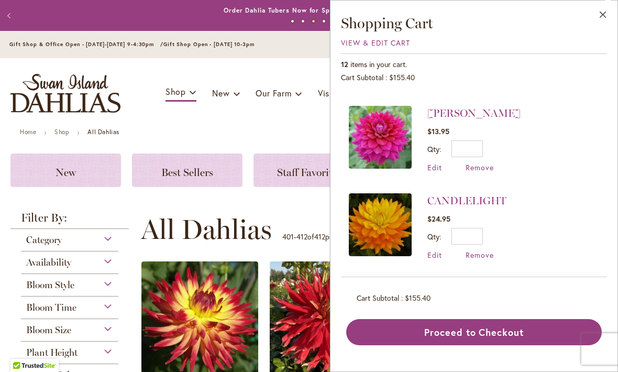
click at [500, 309] on li "BETTY ANNE $9.95 Qty * Update Edit Remove" at bounding box center [474, 321] width 250 height 102
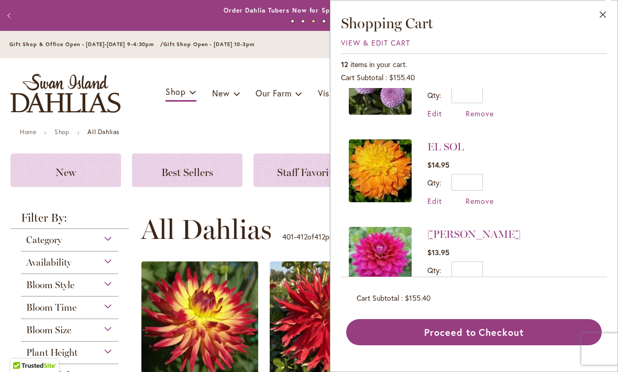
scroll to position [557, 0]
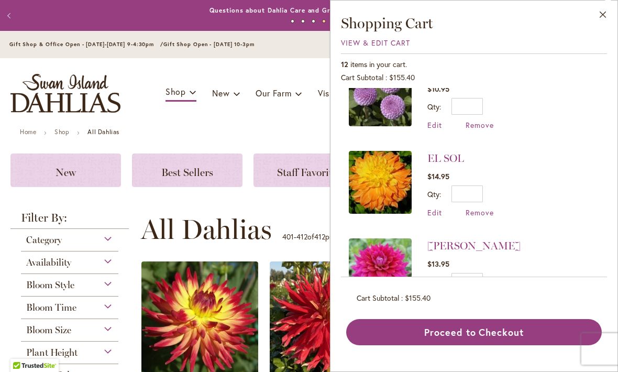
click at [481, 212] on span "Remove" at bounding box center [479, 212] width 28 height 10
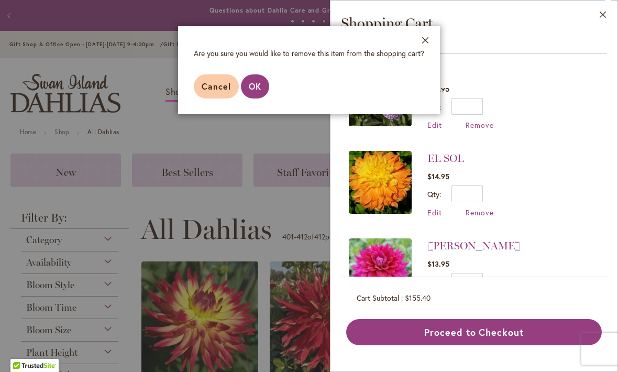
click at [253, 88] on span "OK" at bounding box center [255, 86] width 13 height 11
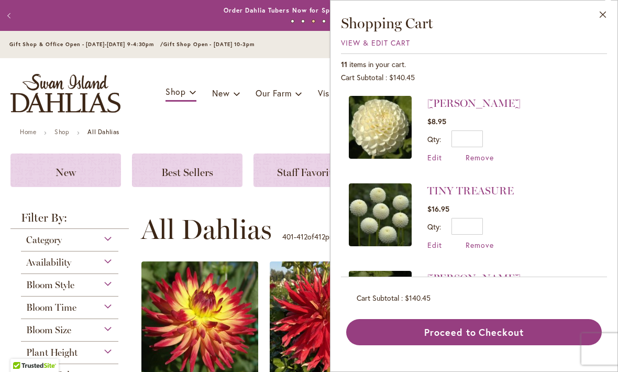
scroll to position [0, 0]
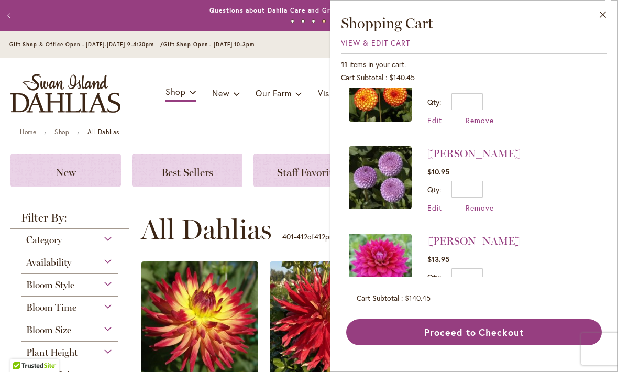
click at [479, 345] on button "Proceed to Checkout" at bounding box center [473, 332] width 255 height 26
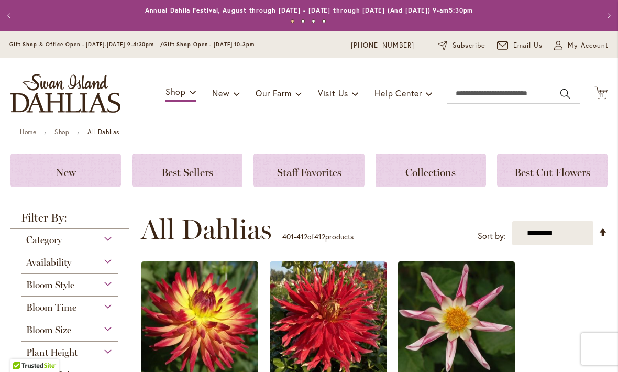
scroll to position [481, 0]
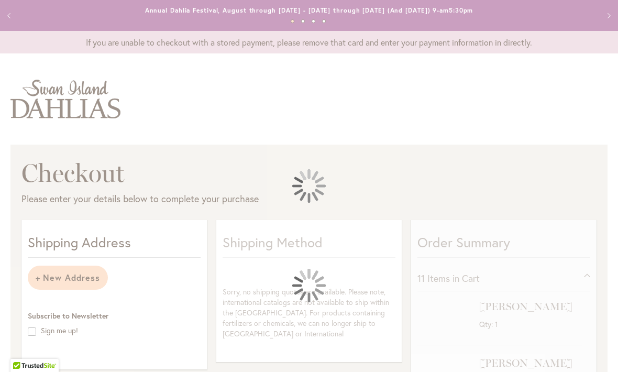
select select "**********"
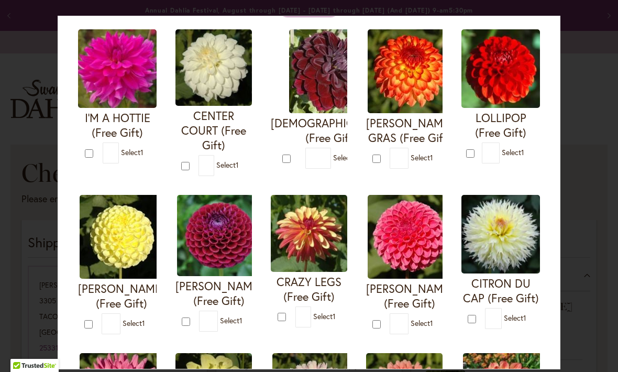
scroll to position [76, 0]
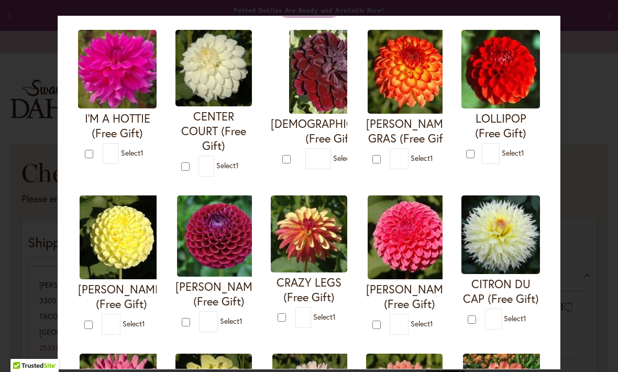
type input "*"
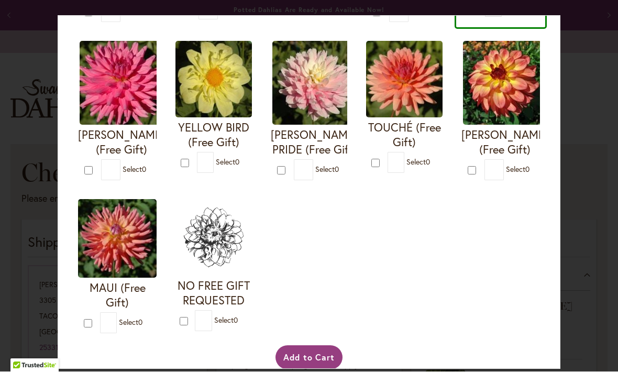
scroll to position [388, 0]
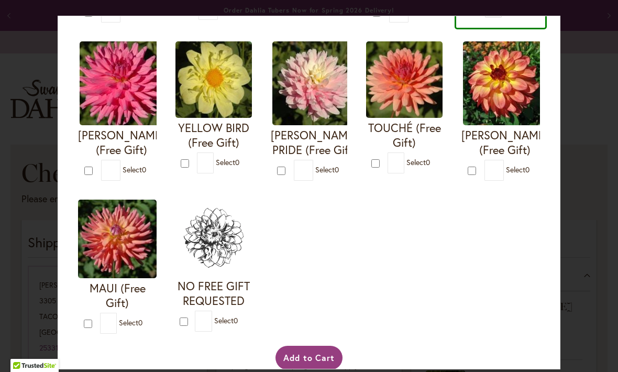
click at [321, 367] on button "Add to Cart" at bounding box center [309, 358] width 68 height 24
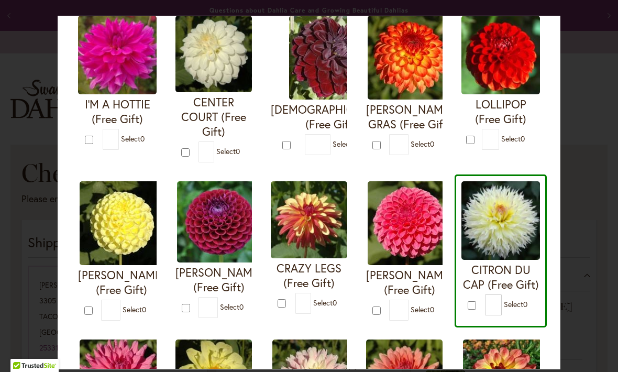
scroll to position [24, 0]
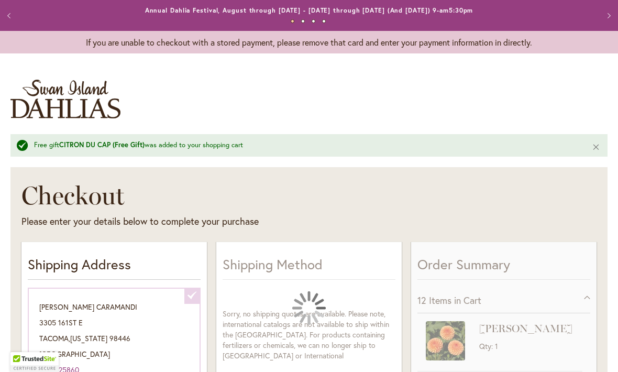
select select "**********"
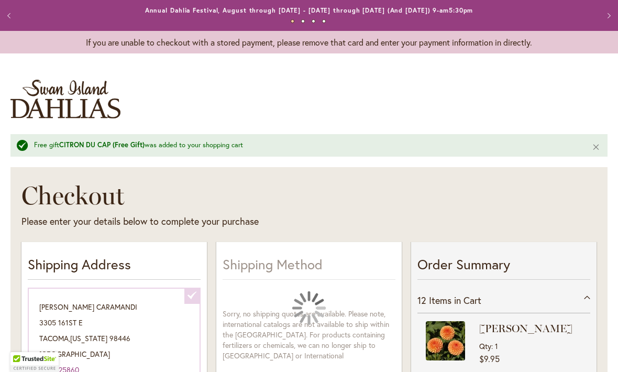
click at [513, 295] on div "12 Items in Cart" at bounding box center [503, 300] width 173 height 26
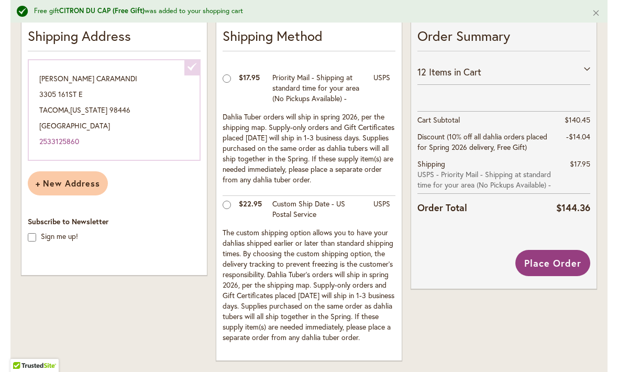
scroll to position [277, 0]
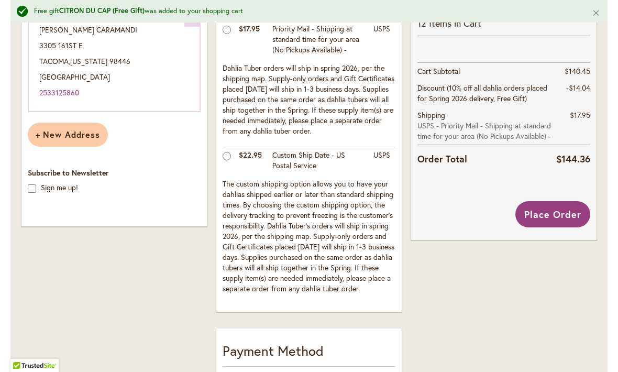
click at [556, 220] on button "Place Order" at bounding box center [552, 214] width 75 height 26
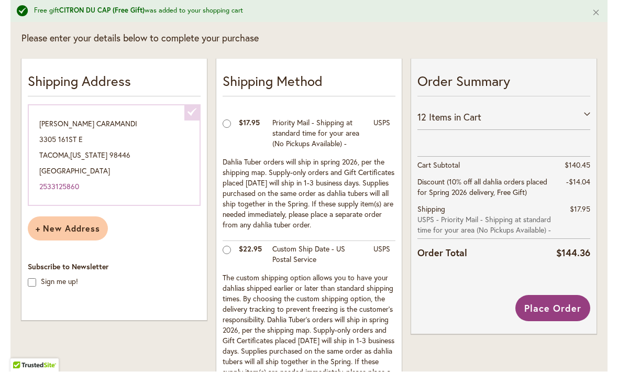
scroll to position [180, 0]
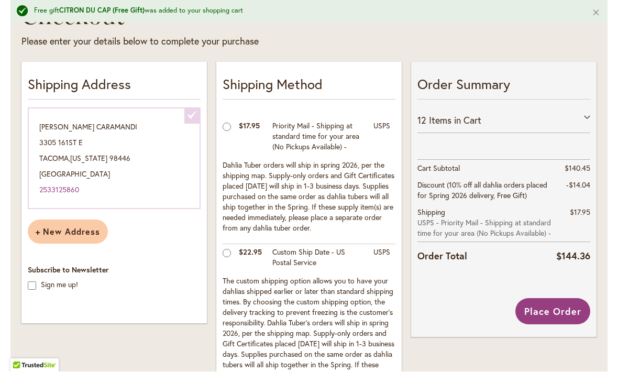
click at [550, 311] on span "Place Order" at bounding box center [552, 311] width 57 height 13
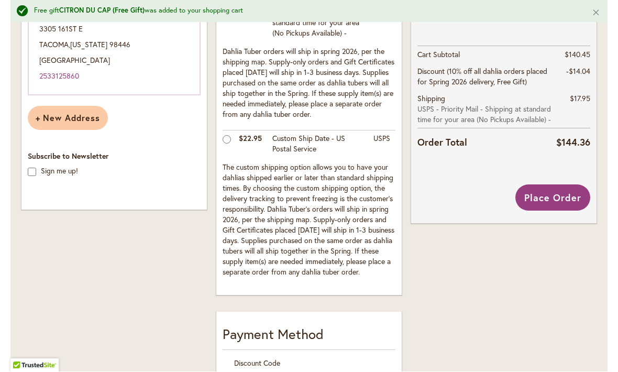
scroll to position [285, 0]
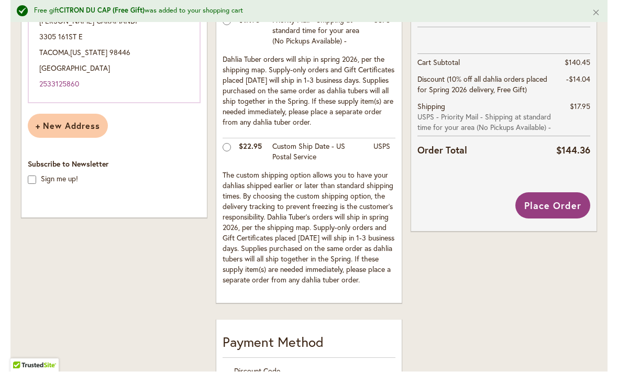
click at [557, 208] on span "Place Order" at bounding box center [552, 205] width 57 height 13
